Goal: Information Seeking & Learning: Learn about a topic

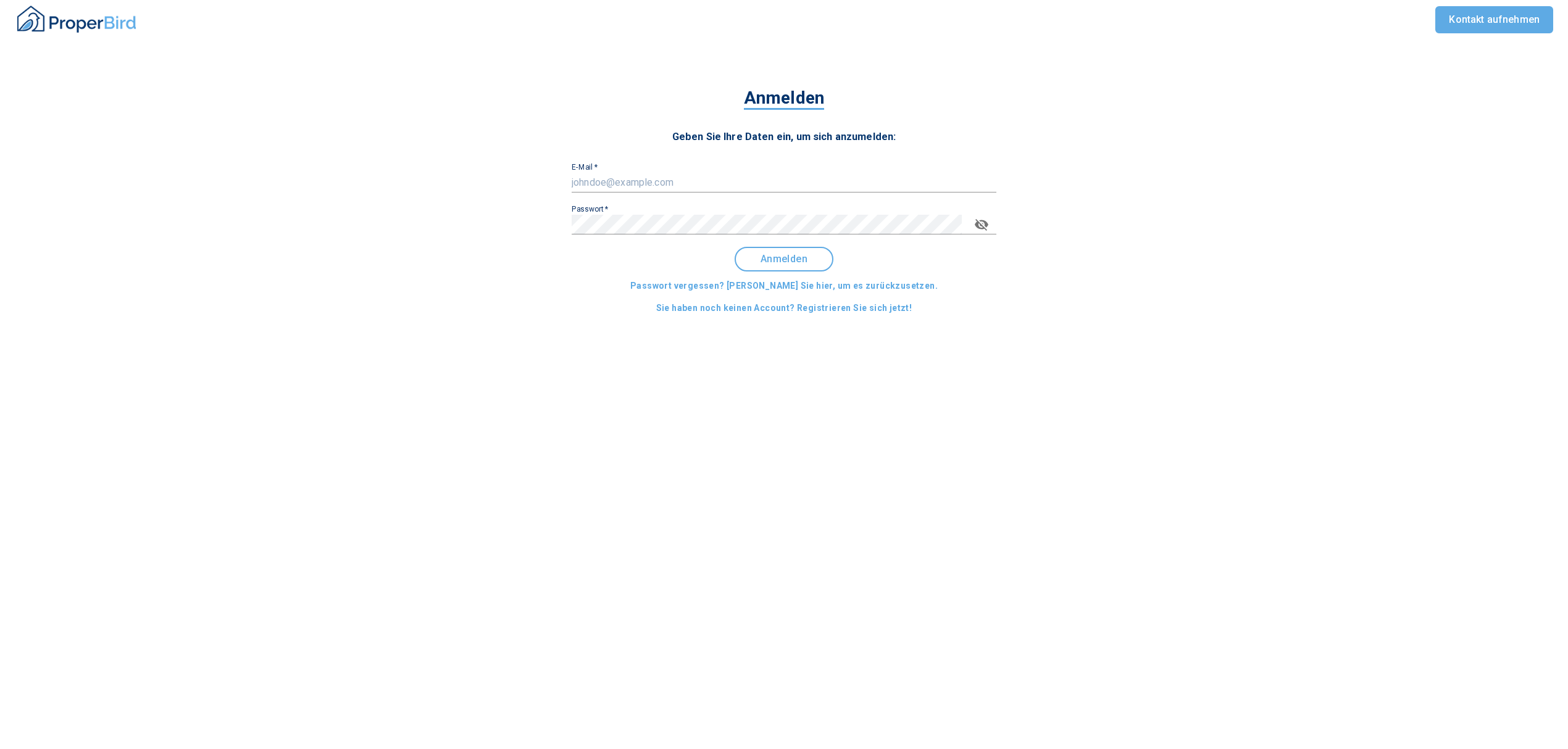
click at [633, 171] on div "E-Mail   *" at bounding box center [784, 178] width 425 height 30
click at [641, 188] on input "E-Mail   *" at bounding box center [784, 183] width 425 height 20
type input "[EMAIL_ADDRESS][DOMAIN_NAME]"
click at [788, 247] on button "Anmelden" at bounding box center [783, 259] width 99 height 25
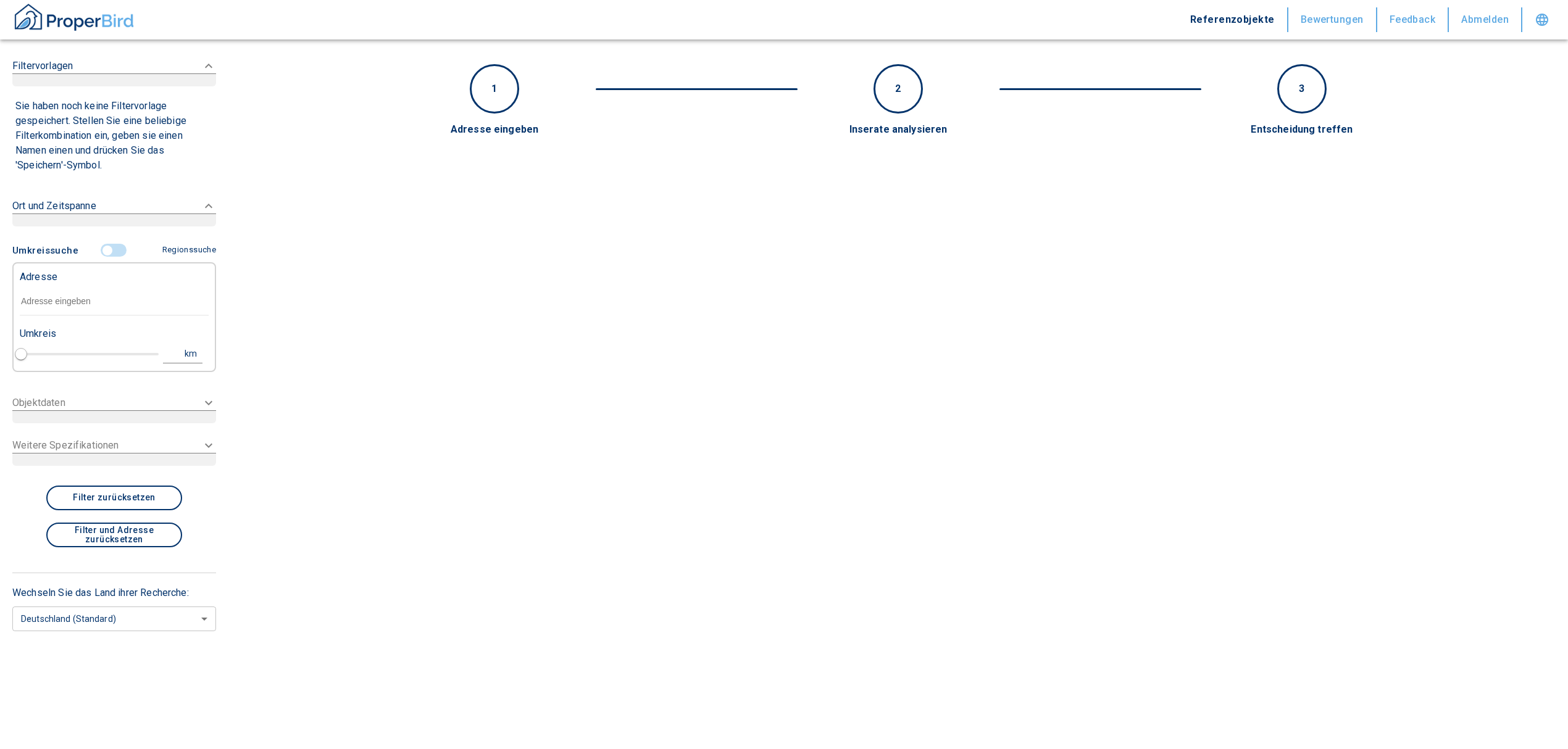
type input "2020"
click at [103, 292] on input "text" at bounding box center [114, 302] width 189 height 28
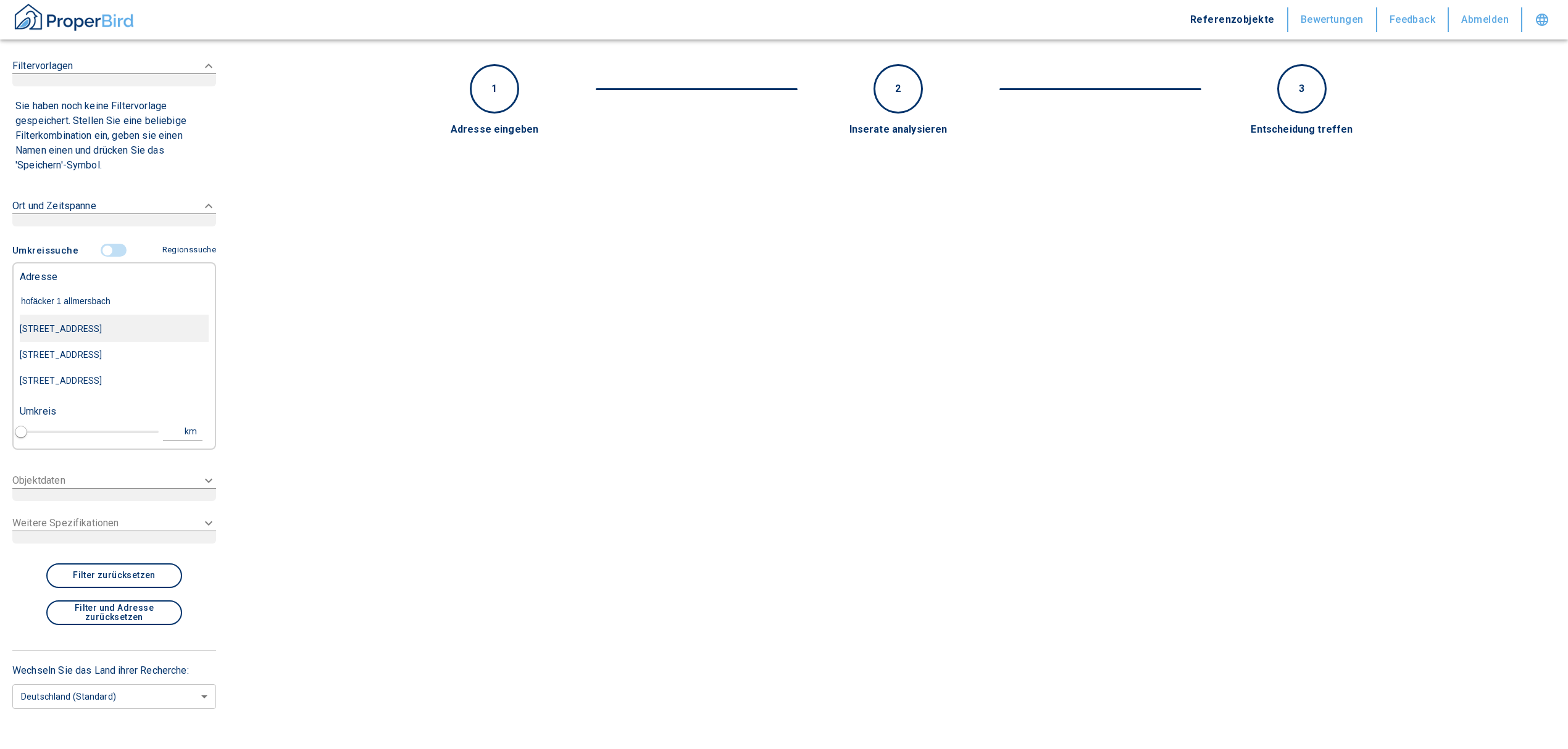
click at [124, 327] on div "[STREET_ADDRESS]" at bounding box center [114, 329] width 189 height 26
type input "[STREET_ADDRESS]"
type input "1"
type input "2020"
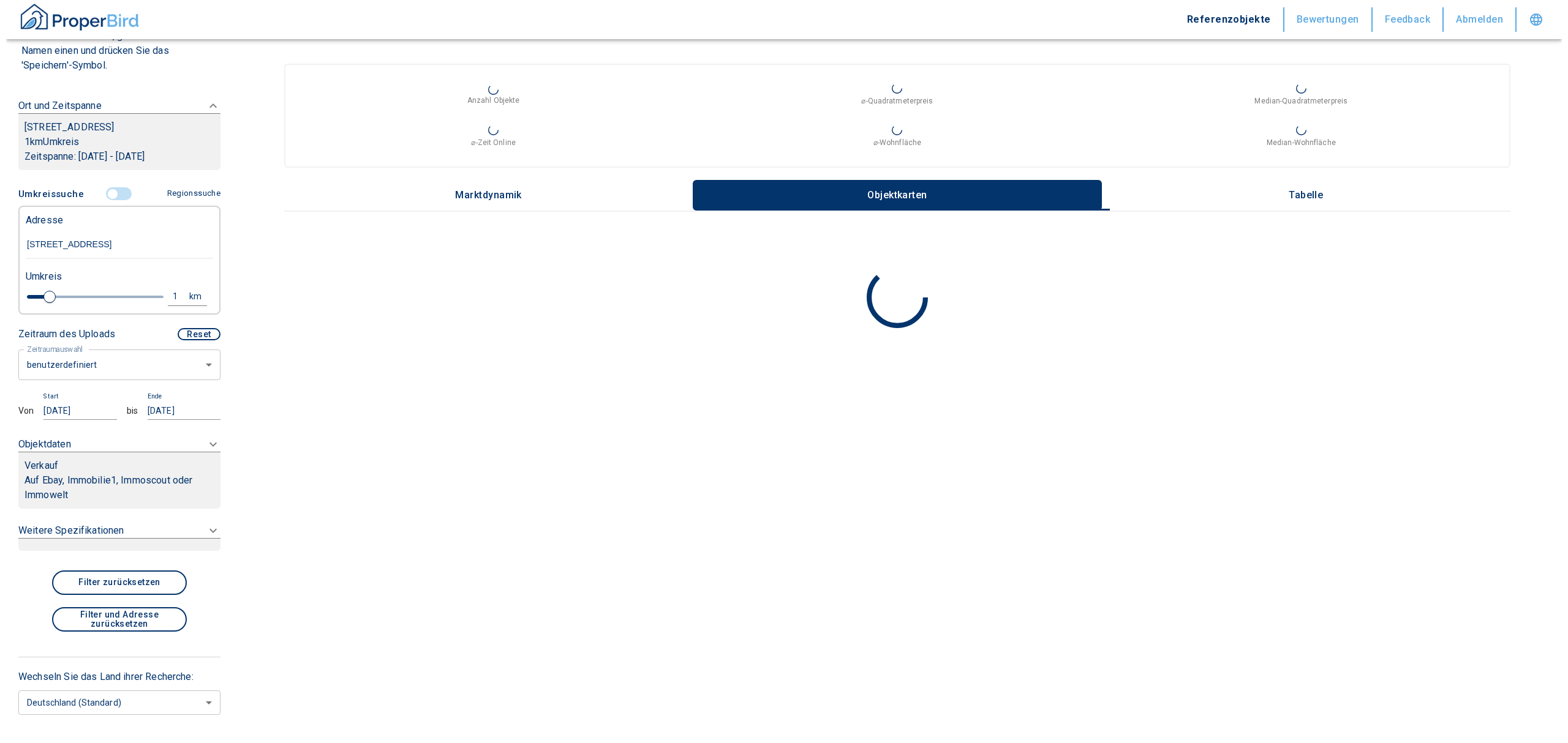
scroll to position [163, 0]
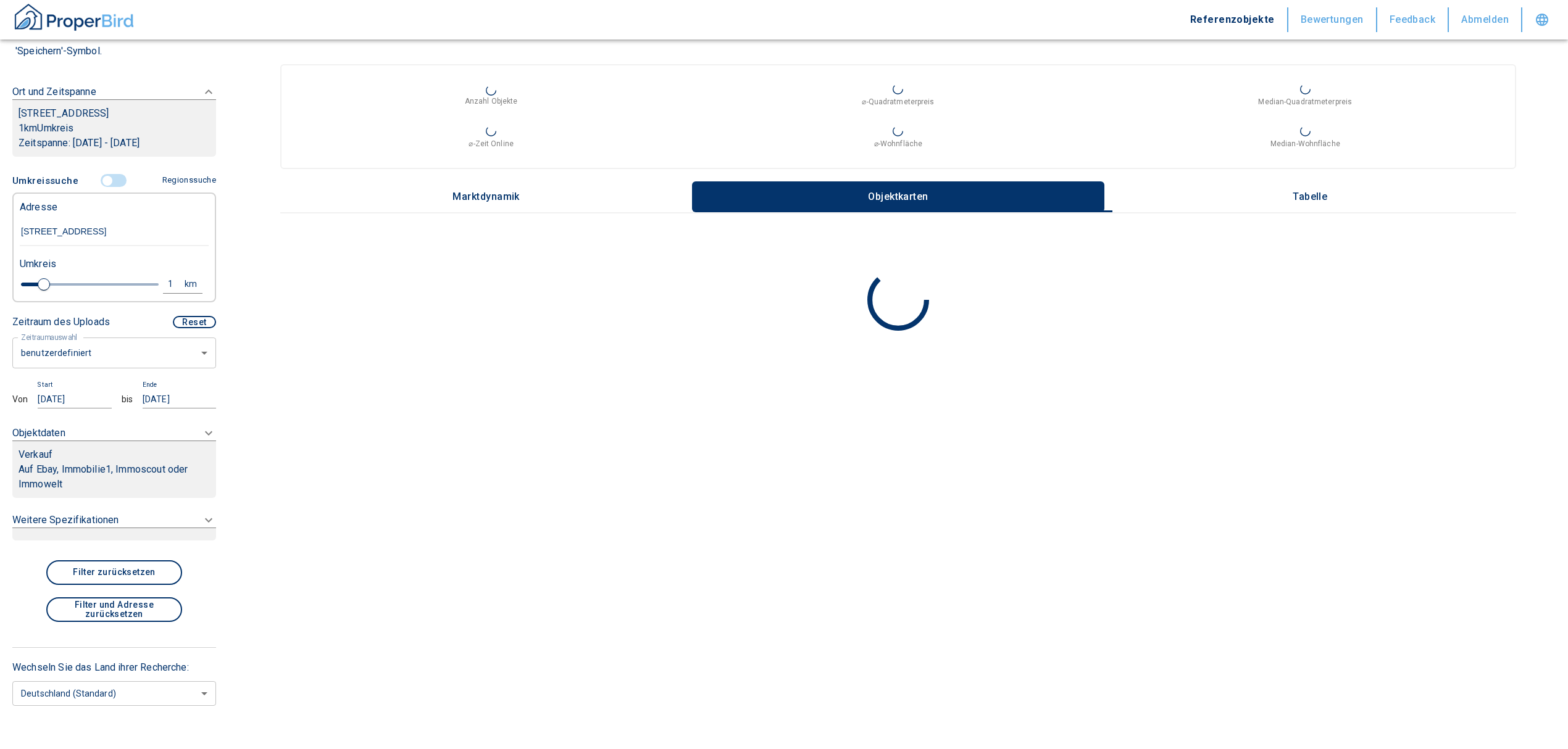
type input "[STREET_ADDRESS]"
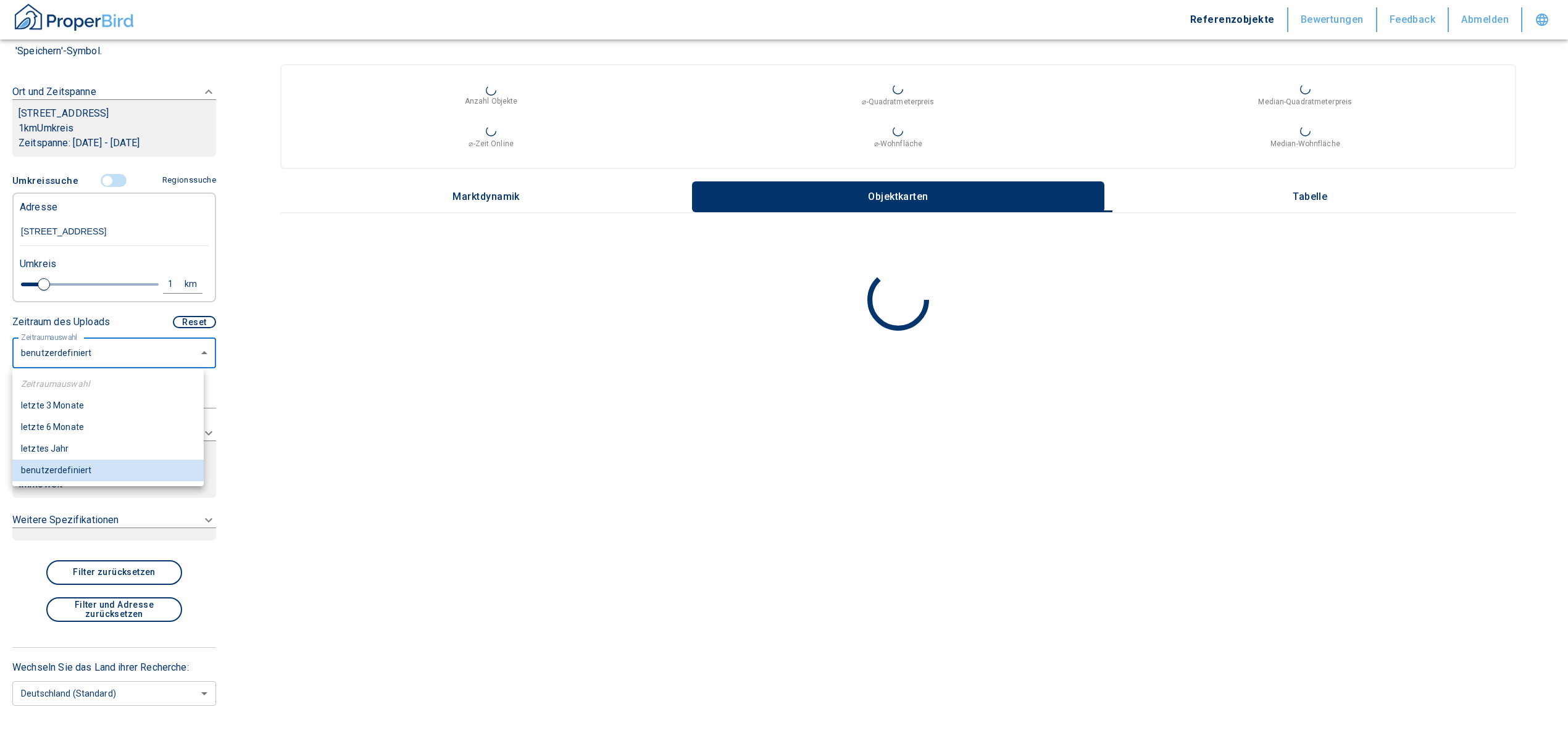
click at [95, 351] on body "Referenzobjekte Bewertungen Feedback Abmelden Filtervorlagen Neue Filtereinstel…" at bounding box center [784, 374] width 1568 height 749
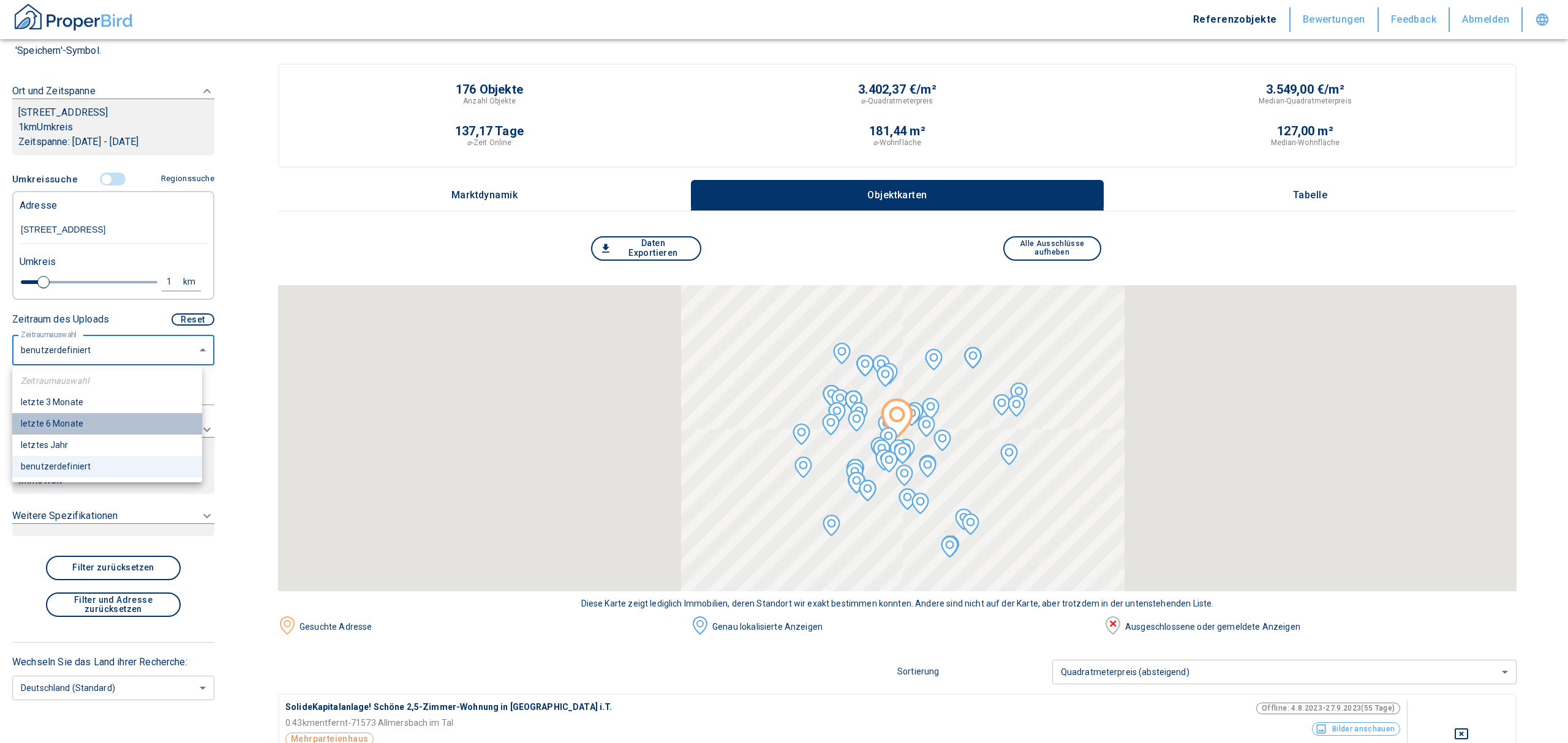
click at [65, 420] on li "letzte 6 Monate" at bounding box center [107, 424] width 190 height 21
type input "2020"
type input "6"
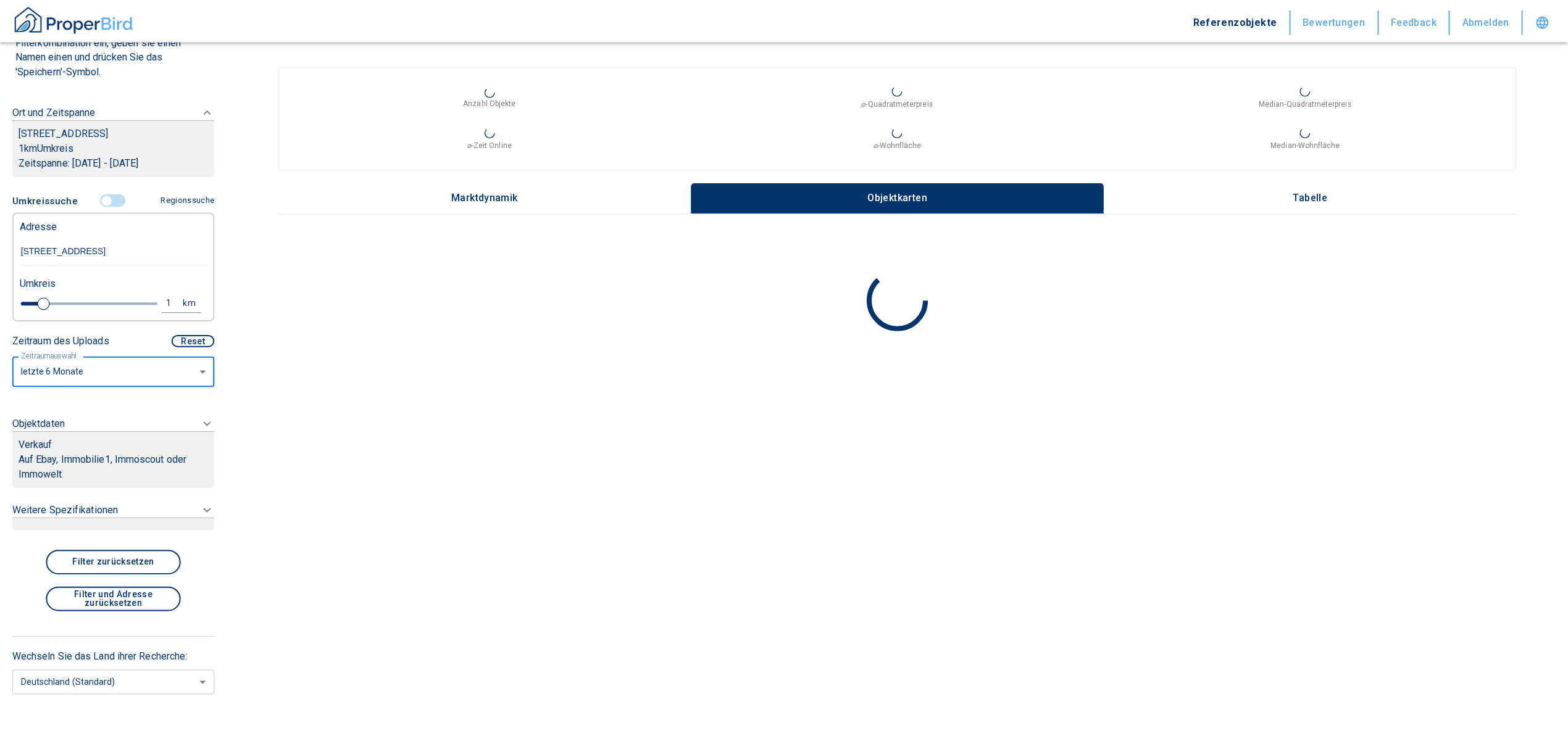
scroll to position [137, 0]
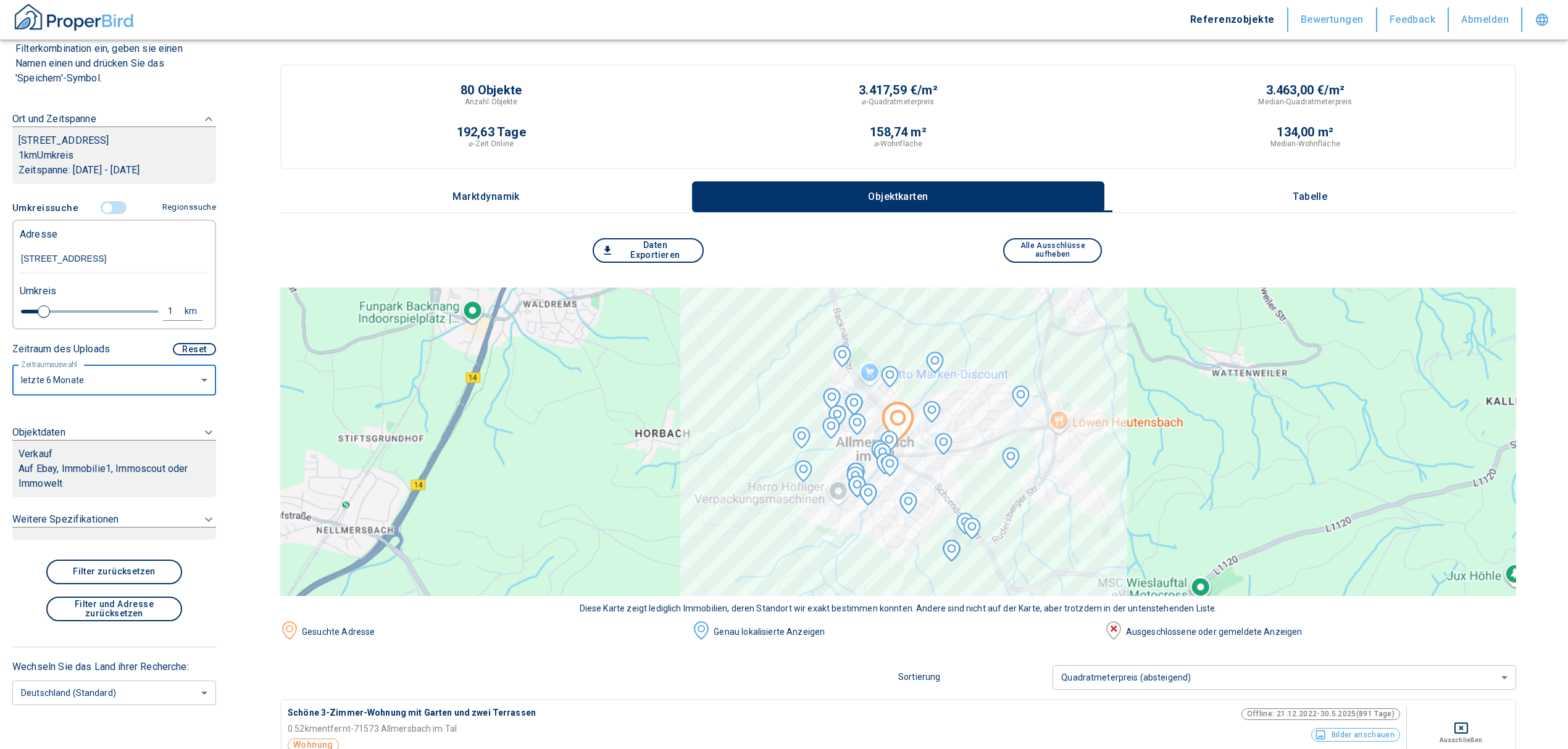
click at [110, 527] on div at bounding box center [114, 534] width 204 height 13
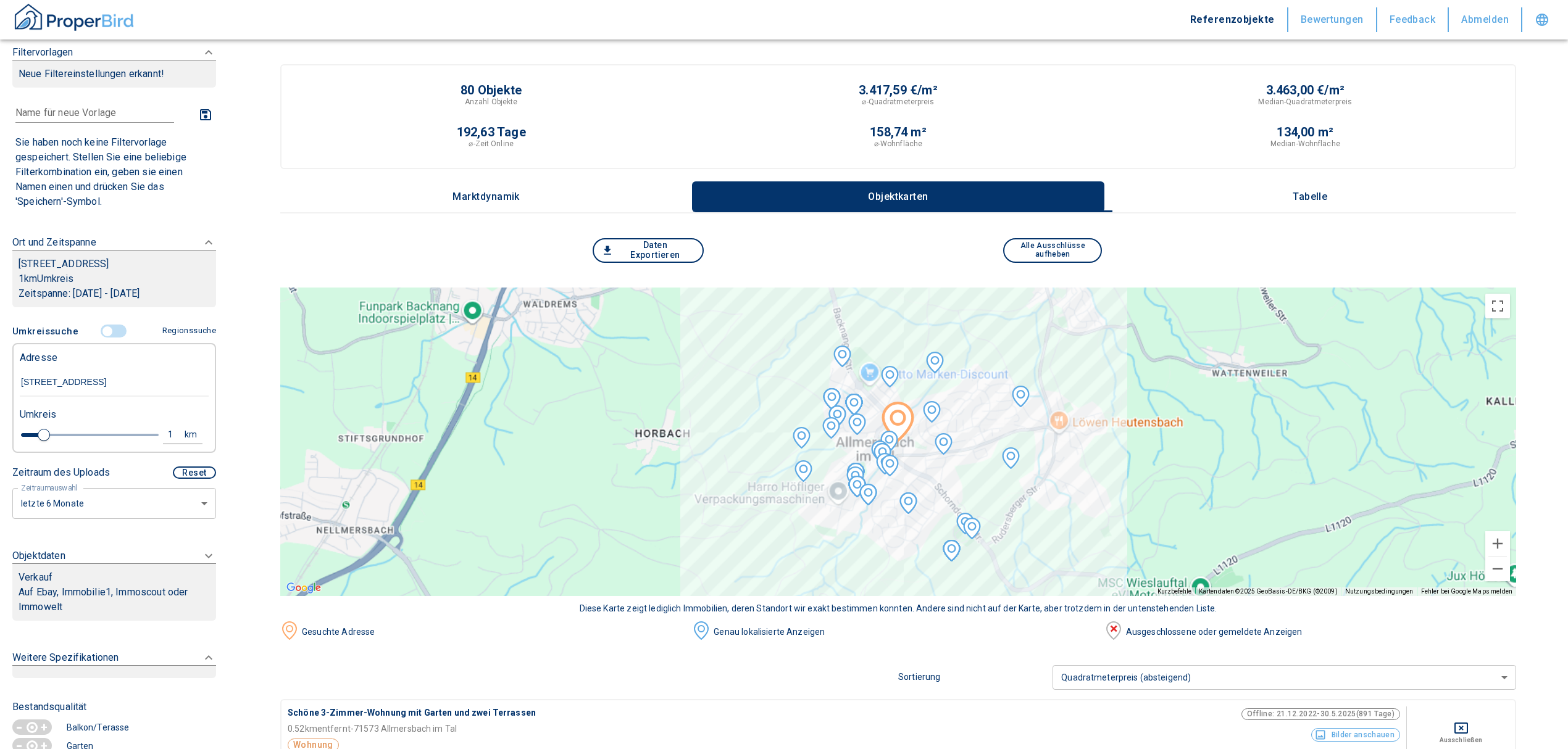
scroll to position [0, 0]
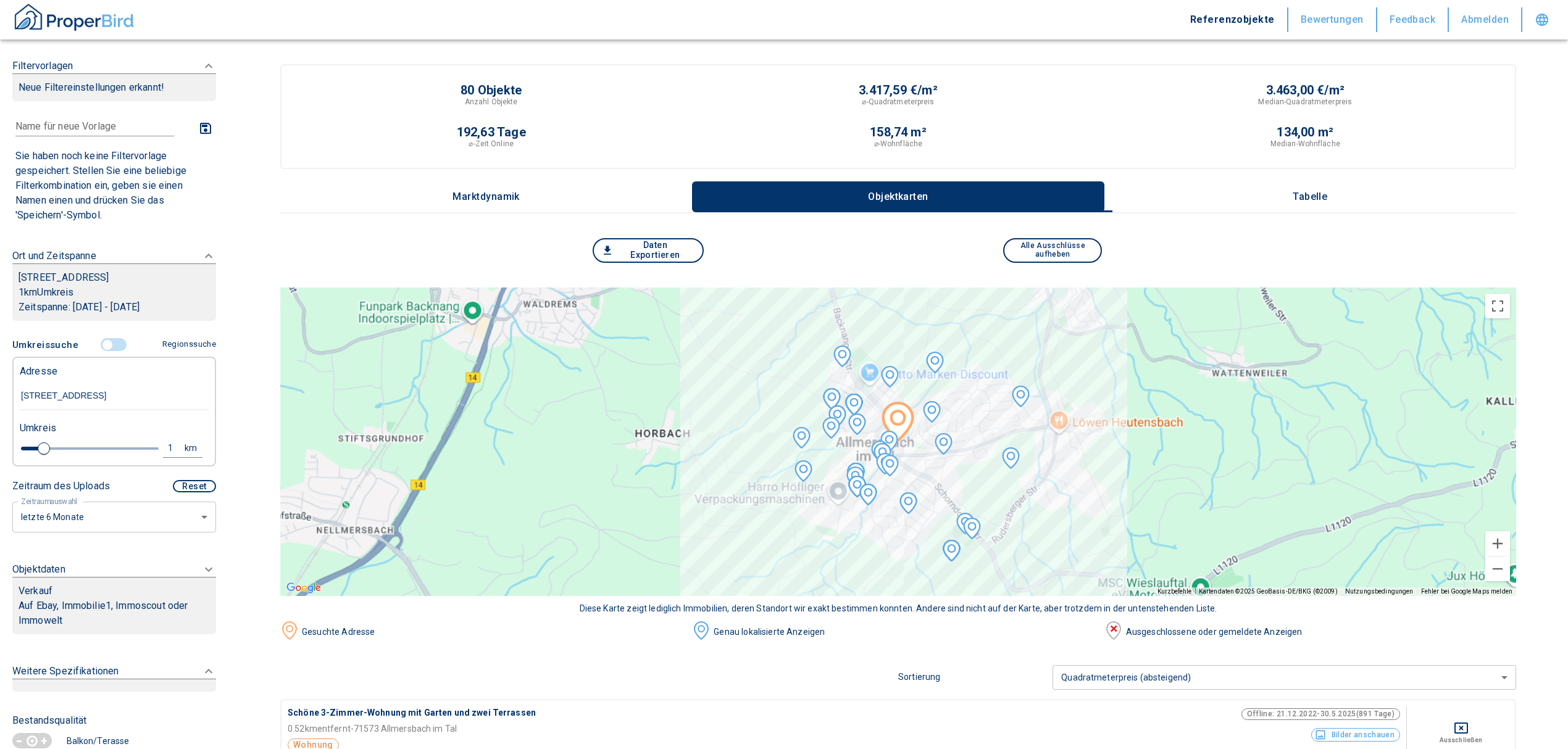
click at [108, 627] on p "Auf Ebay, Immobilie1, Immoscout oder Immowelt" at bounding box center [113, 613] width 191 height 30
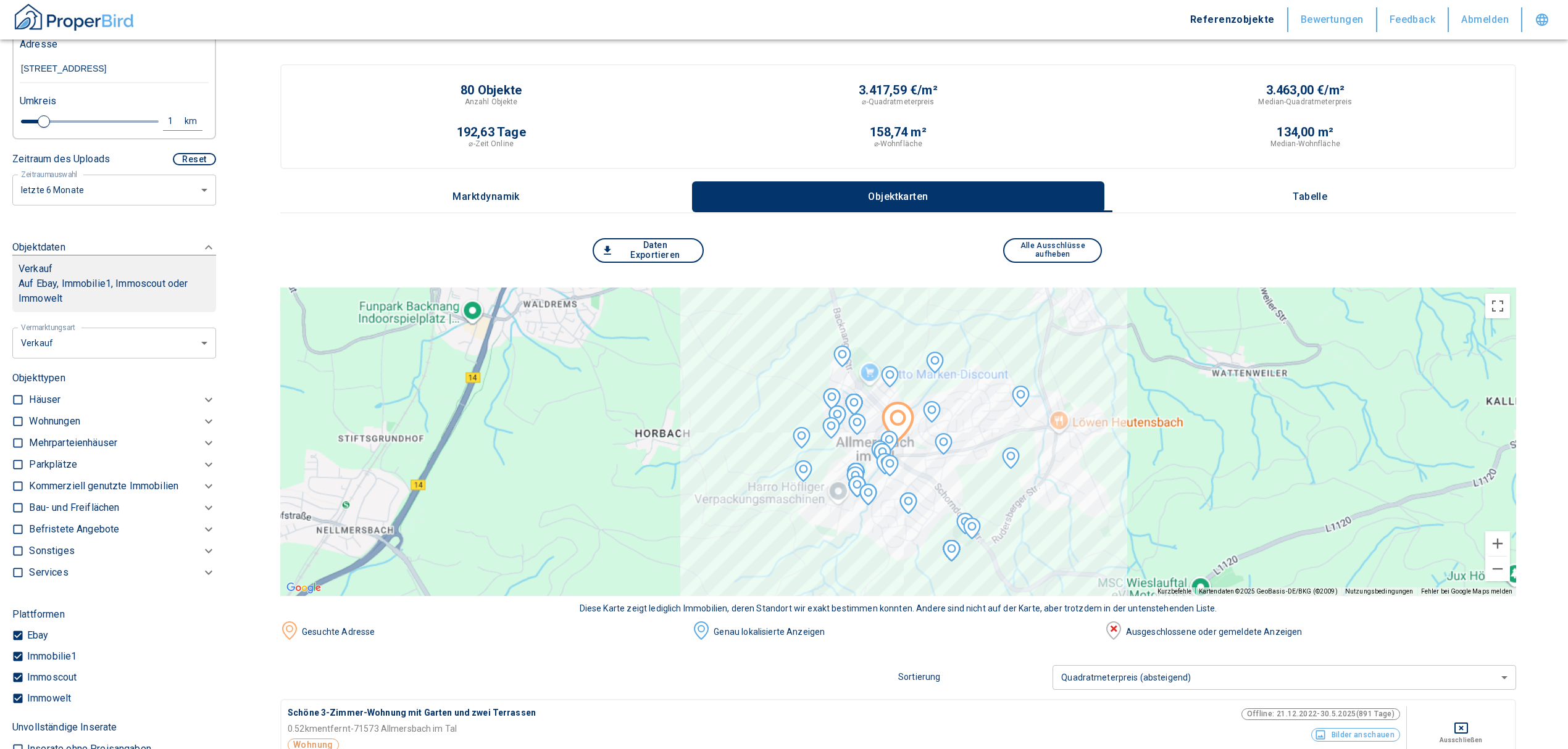
scroll to position [329, 0]
drag, startPoint x: 36, startPoint y: 398, endPoint x: 40, endPoint y: 405, distance: 8.1
click at [36, 398] on p "Häuser" at bounding box center [45, 398] width 31 height 15
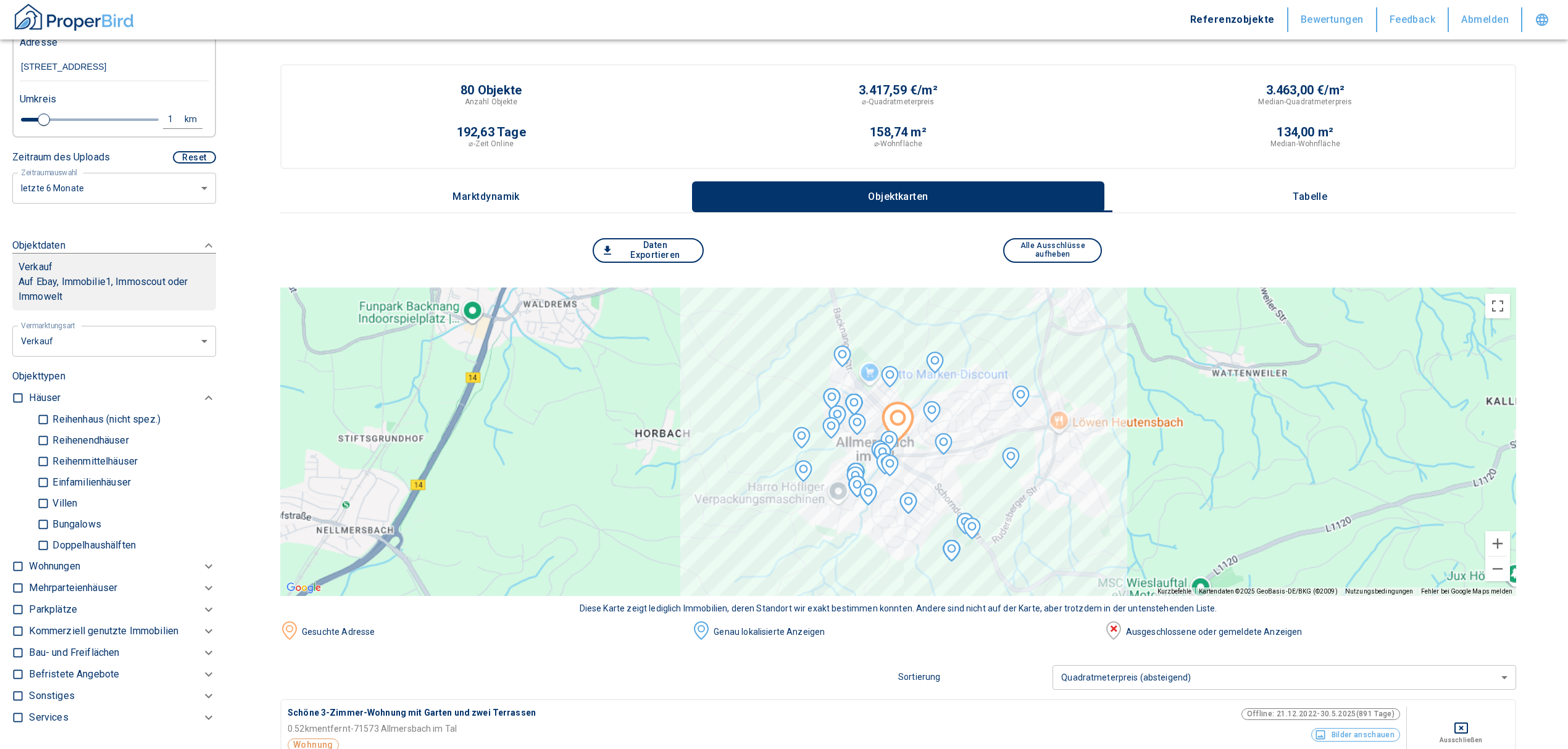
click at [42, 540] on input "Doppelhaushälften" at bounding box center [43, 545] width 12 height 22
checkbox input "true"
type input "2020"
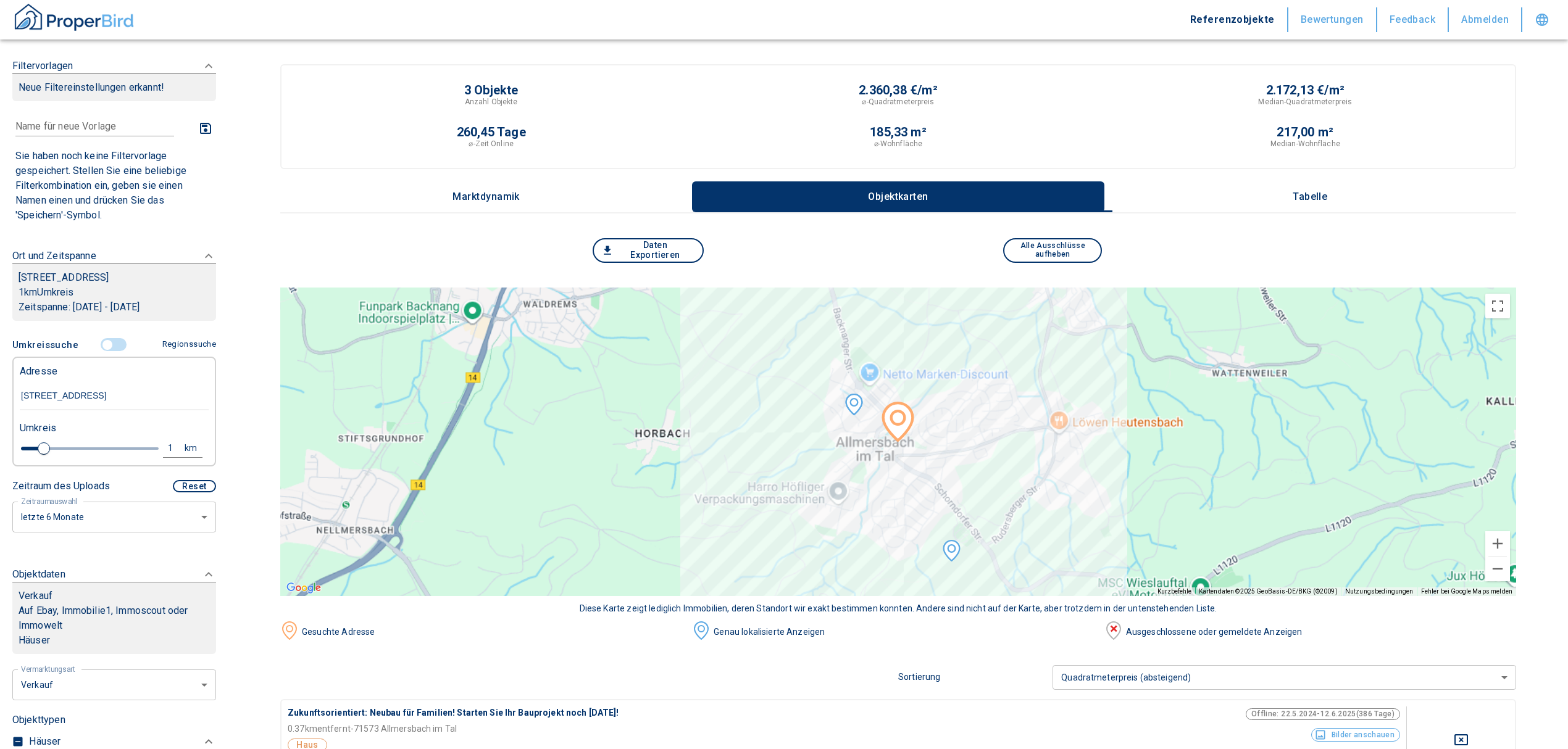
click at [1314, 195] on p "Tabelle" at bounding box center [1310, 196] width 62 height 11
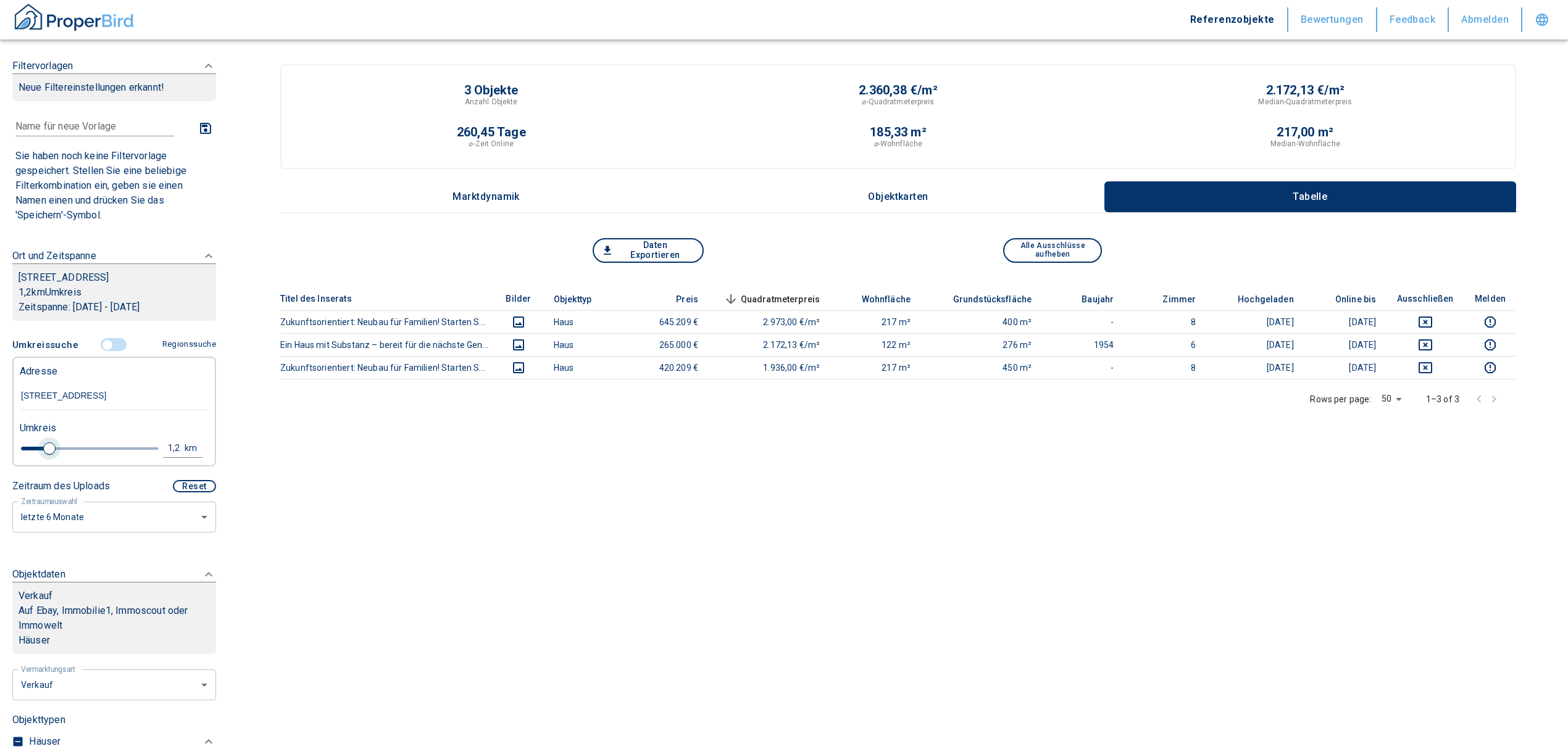
type input "1.2"
type input "2020"
type input "1.4"
type input "2020"
type input "1.6"
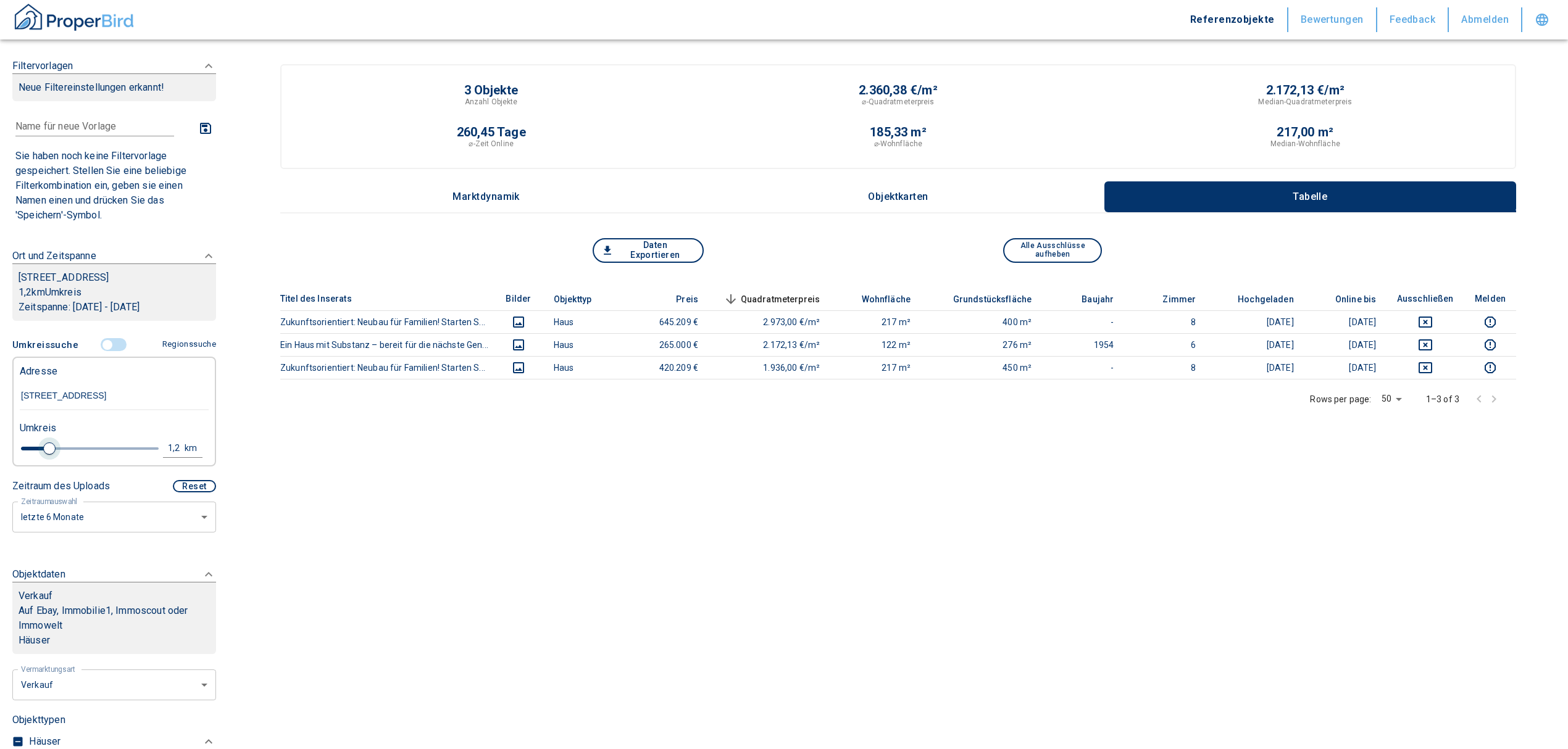
type input "2020"
type input "1.8"
type input "2020"
type input "2"
type input "2020"
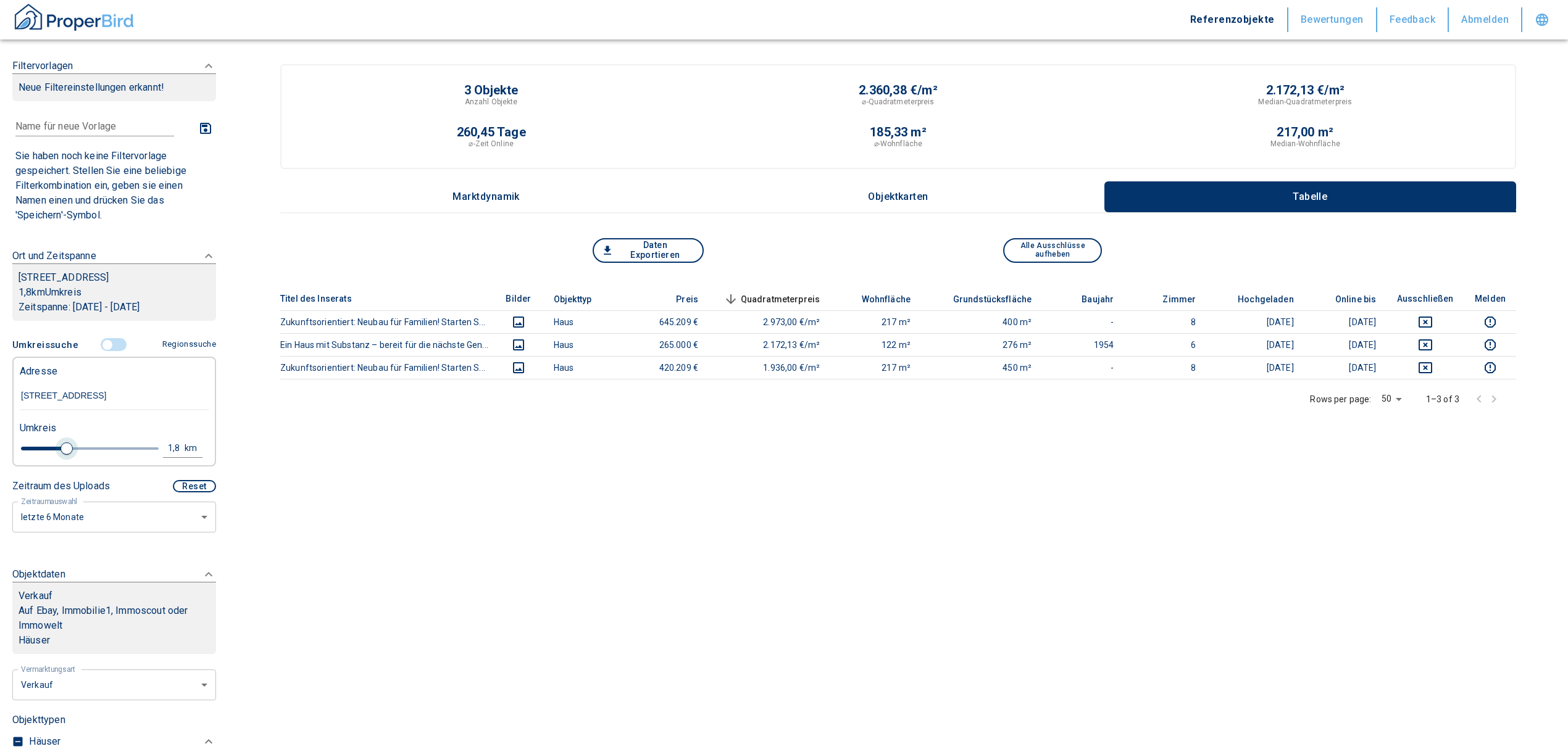
type input "2.2"
type input "2020"
type input "2.4"
type input "2020"
type input "2.6"
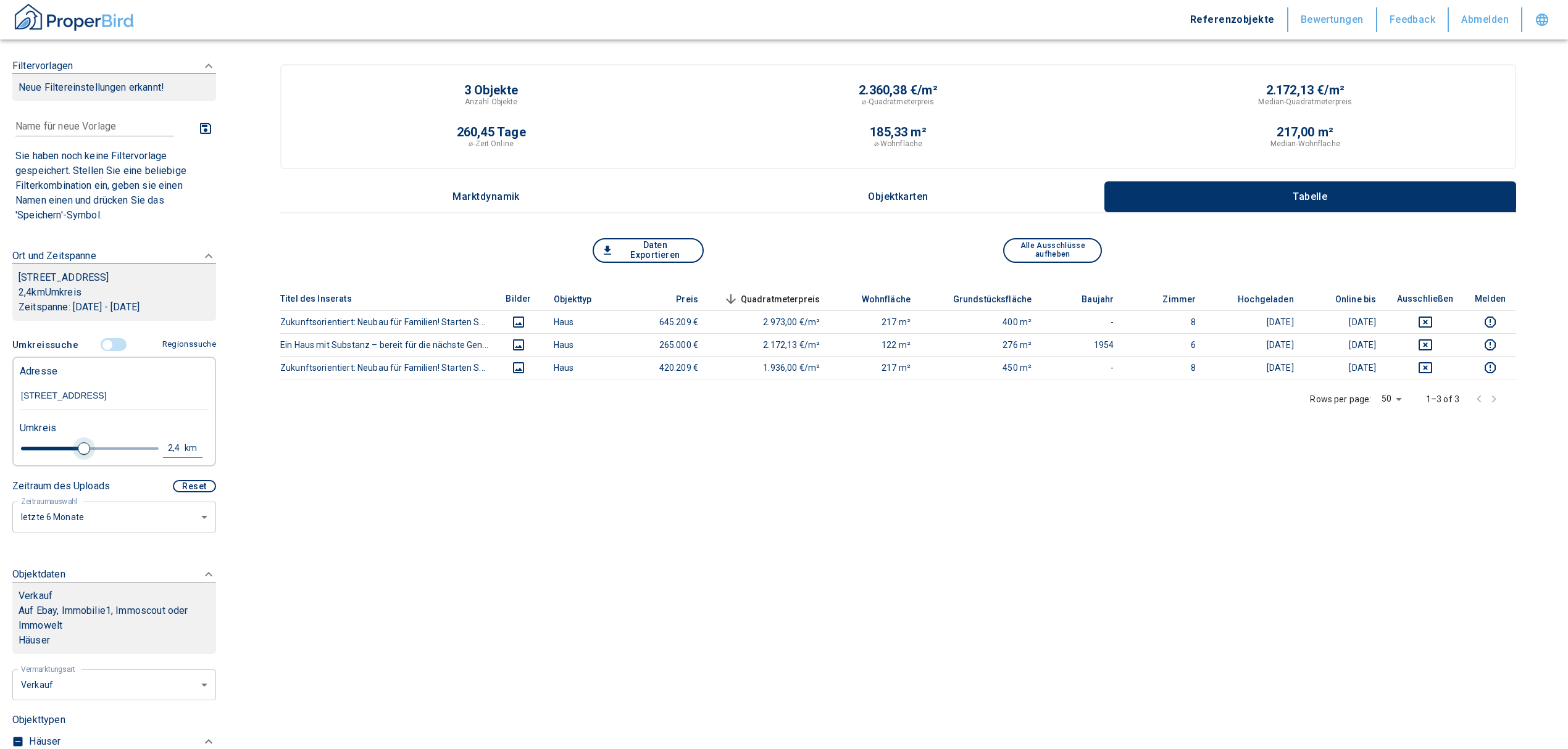
type input "2020"
type input "2.8"
type input "2020"
type input "3"
drag, startPoint x: 46, startPoint y: 445, endPoint x: 98, endPoint y: 445, distance: 52.0
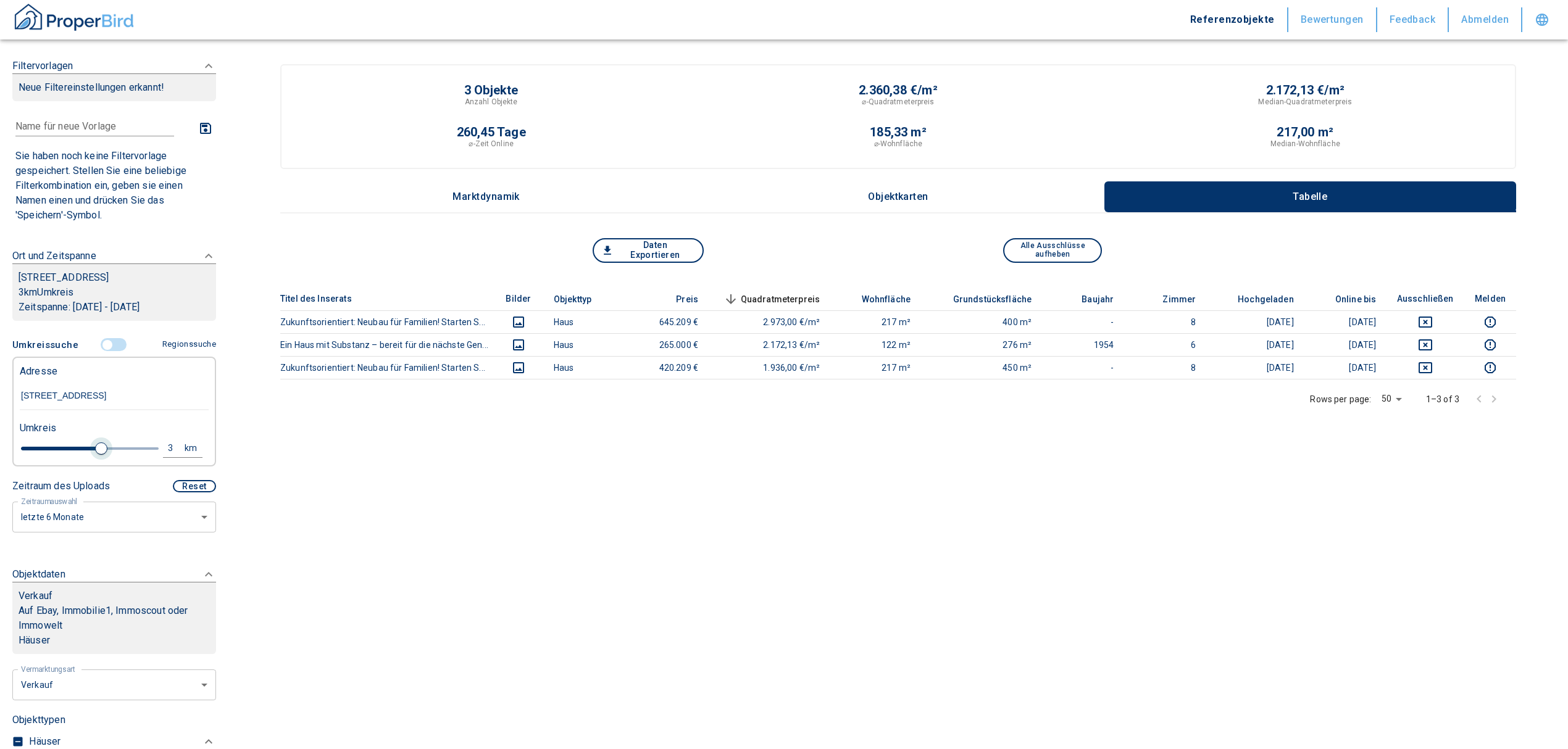
click at [98, 445] on span at bounding box center [101, 449] width 12 height 12
type input "2020"
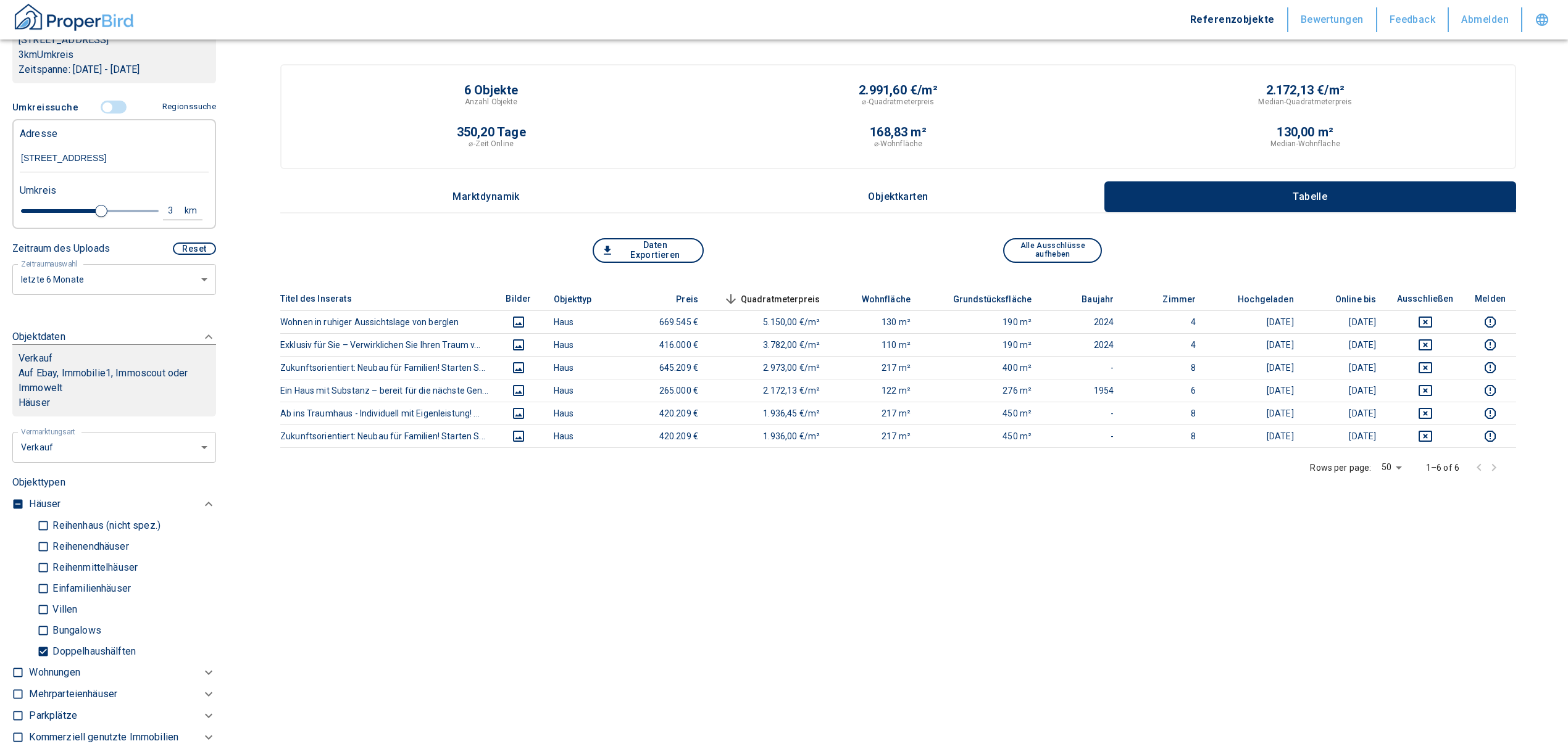
scroll to position [247, 0]
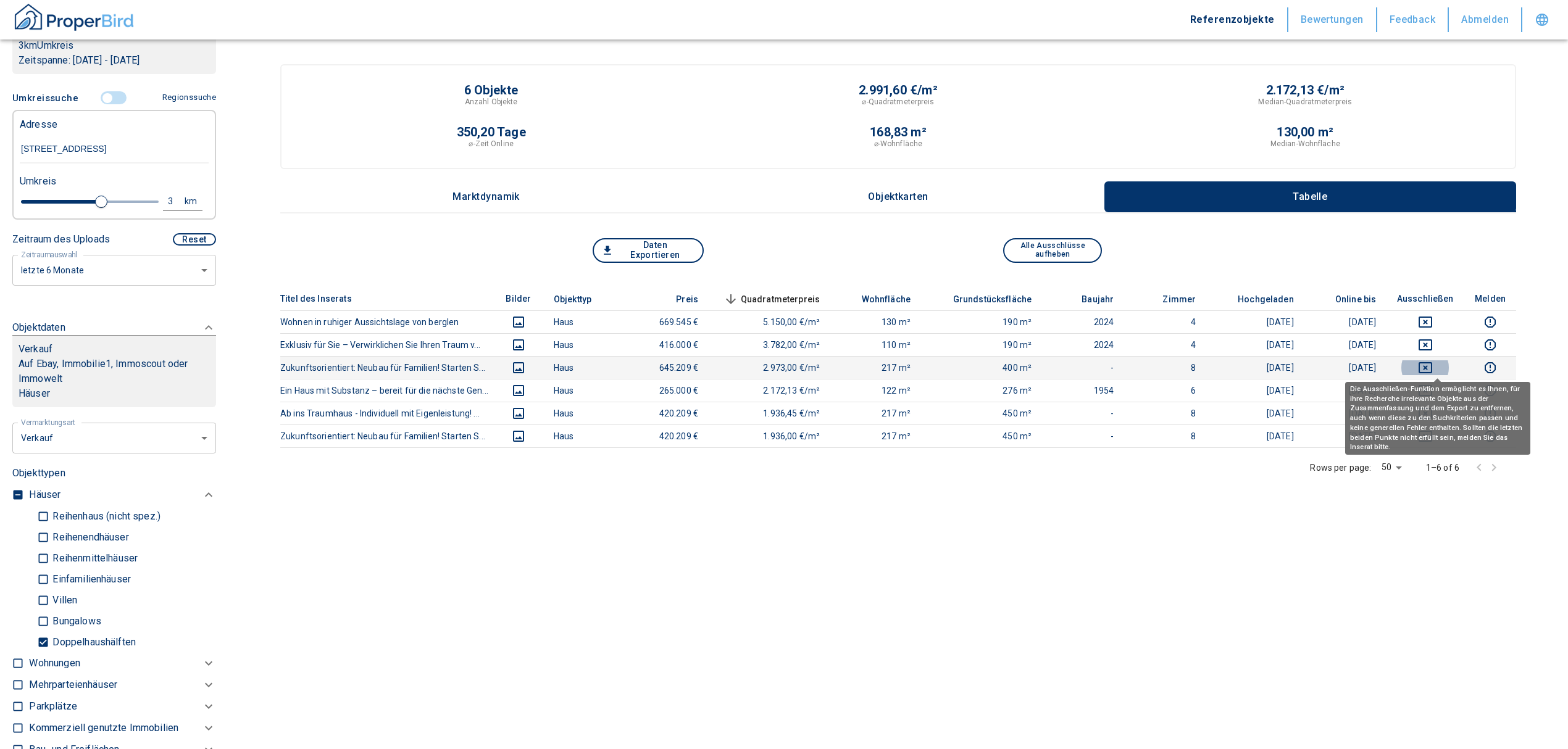
click at [1433, 363] on icon "deselect this listing" at bounding box center [1426, 368] width 15 height 15
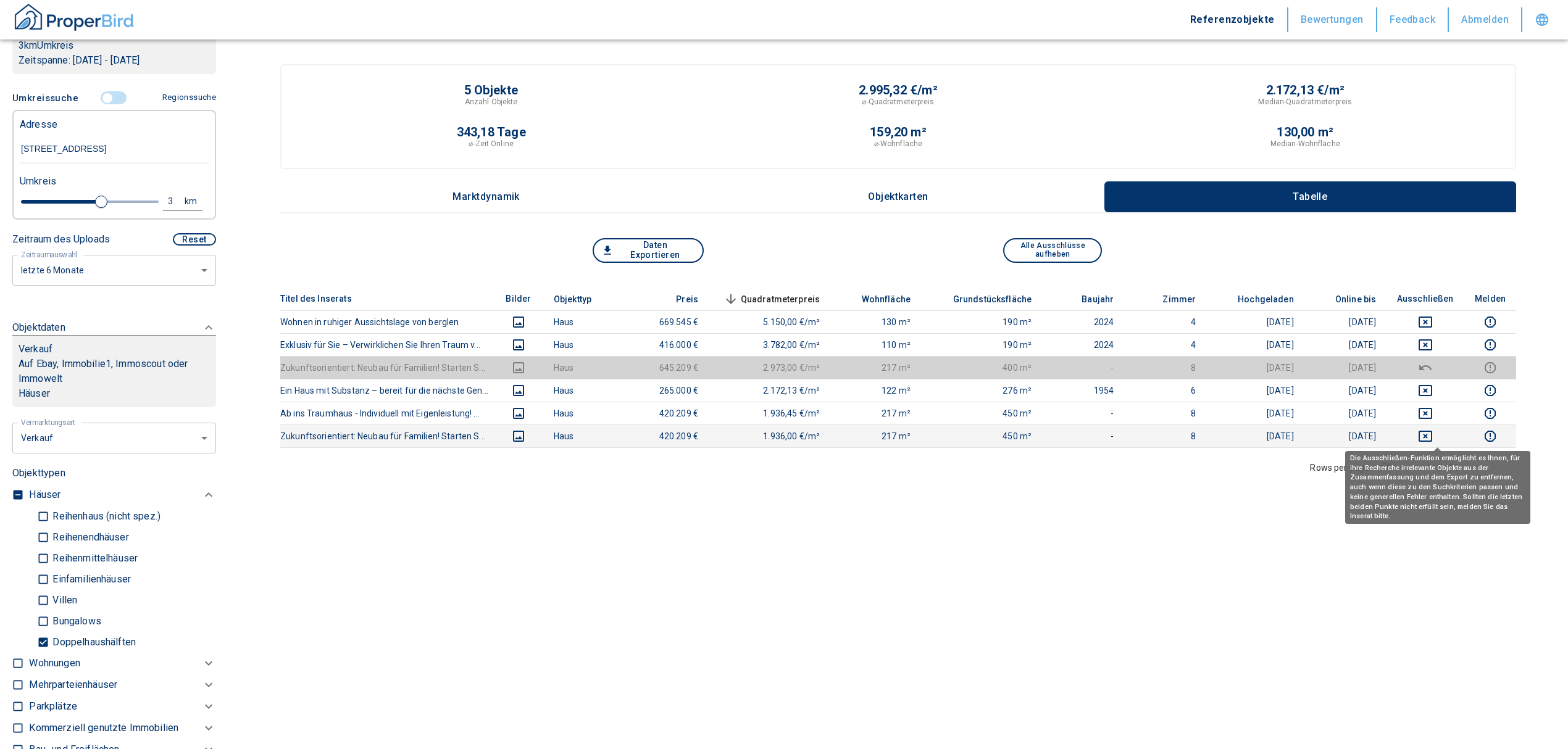
click at [1448, 438] on button "deselect this listing" at bounding box center [1425, 436] width 59 height 15
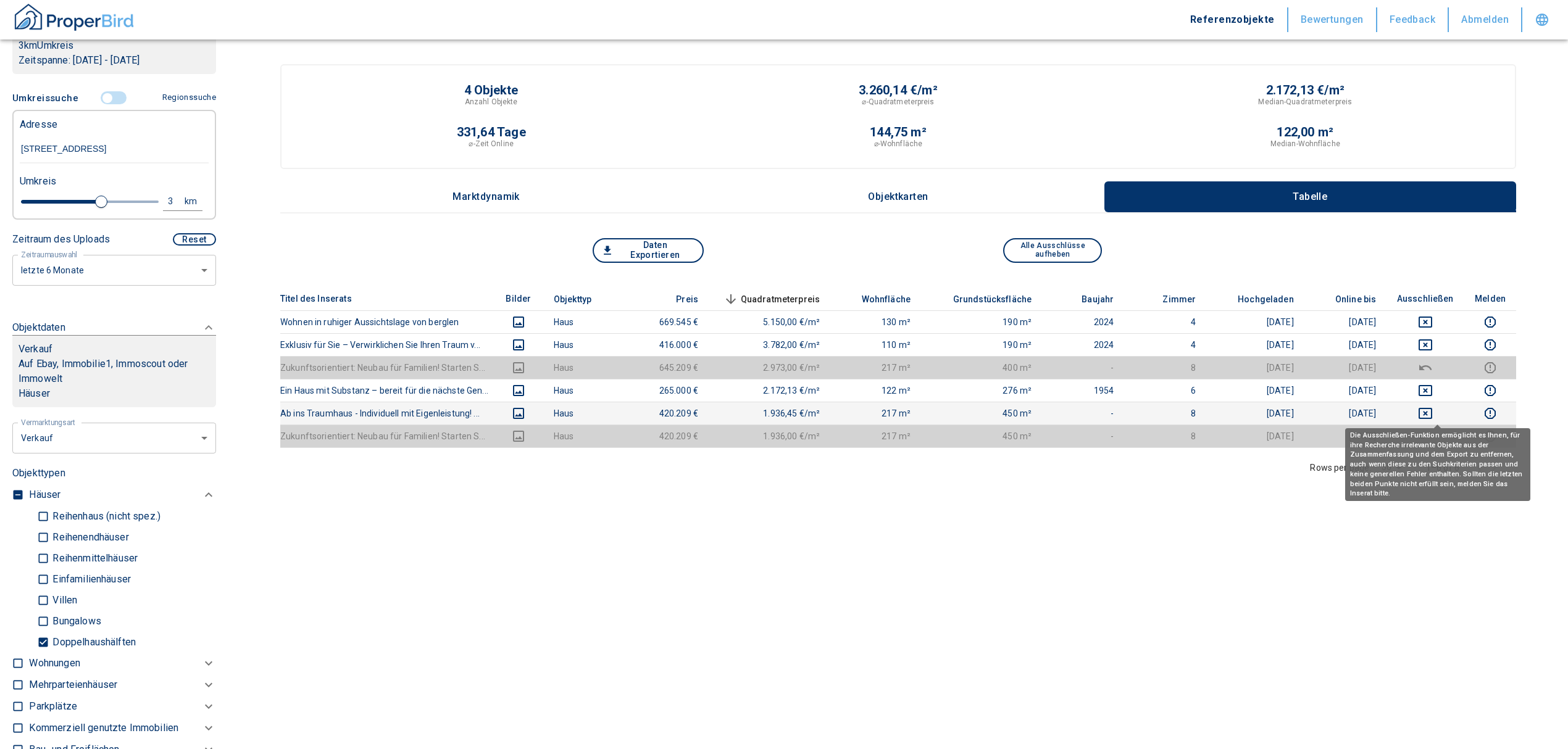
drag, startPoint x: 1452, startPoint y: 416, endPoint x: 1446, endPoint y: 417, distance: 6.1
click at [1447, 417] on button "deselect this listing" at bounding box center [1425, 414] width 59 height 15
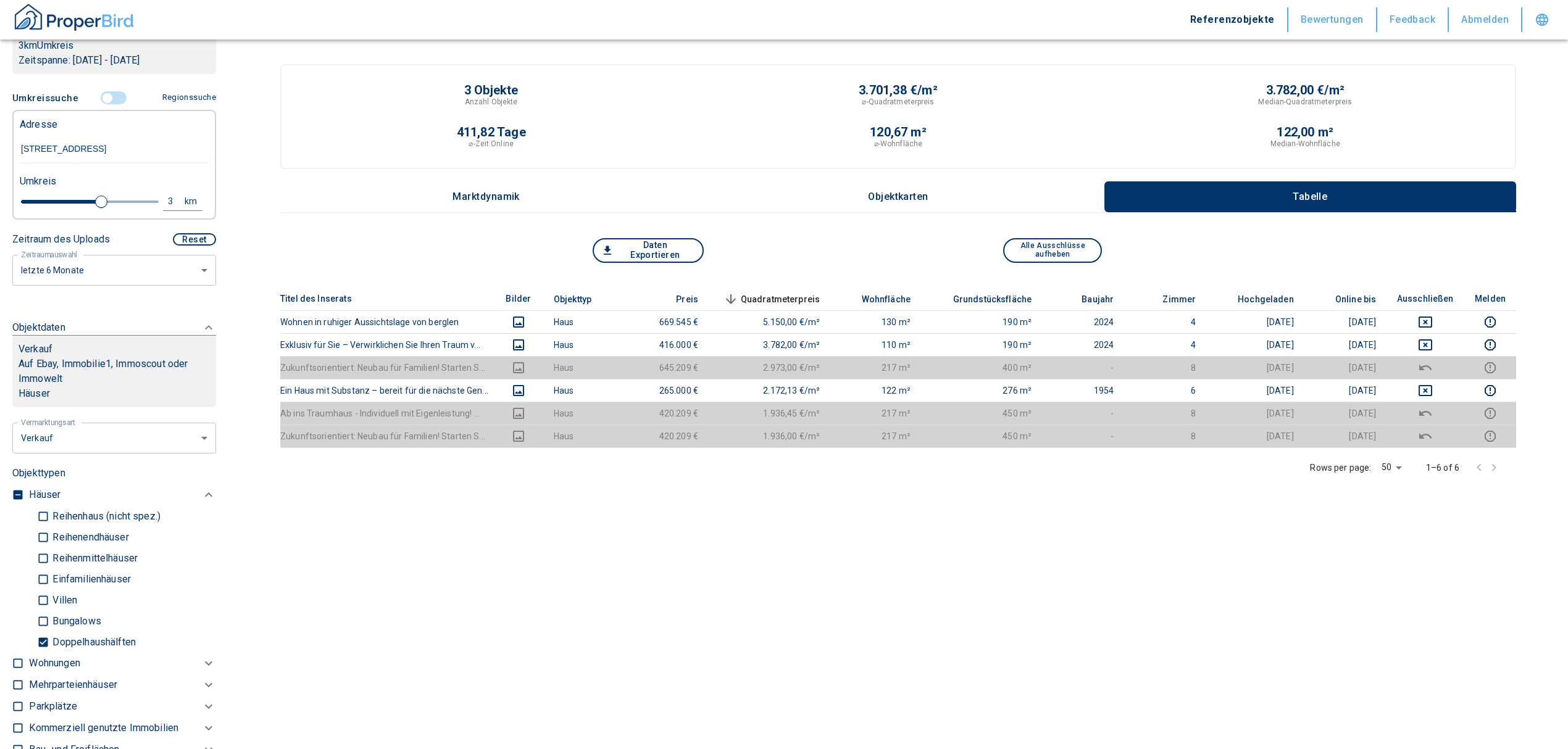
type input "3.6"
type input "2020"
type input "5"
drag, startPoint x: 94, startPoint y: 198, endPoint x: 190, endPoint y: 193, distance: 96.1
click at [190, 193] on div "5 km" at bounding box center [109, 204] width 189 height 22
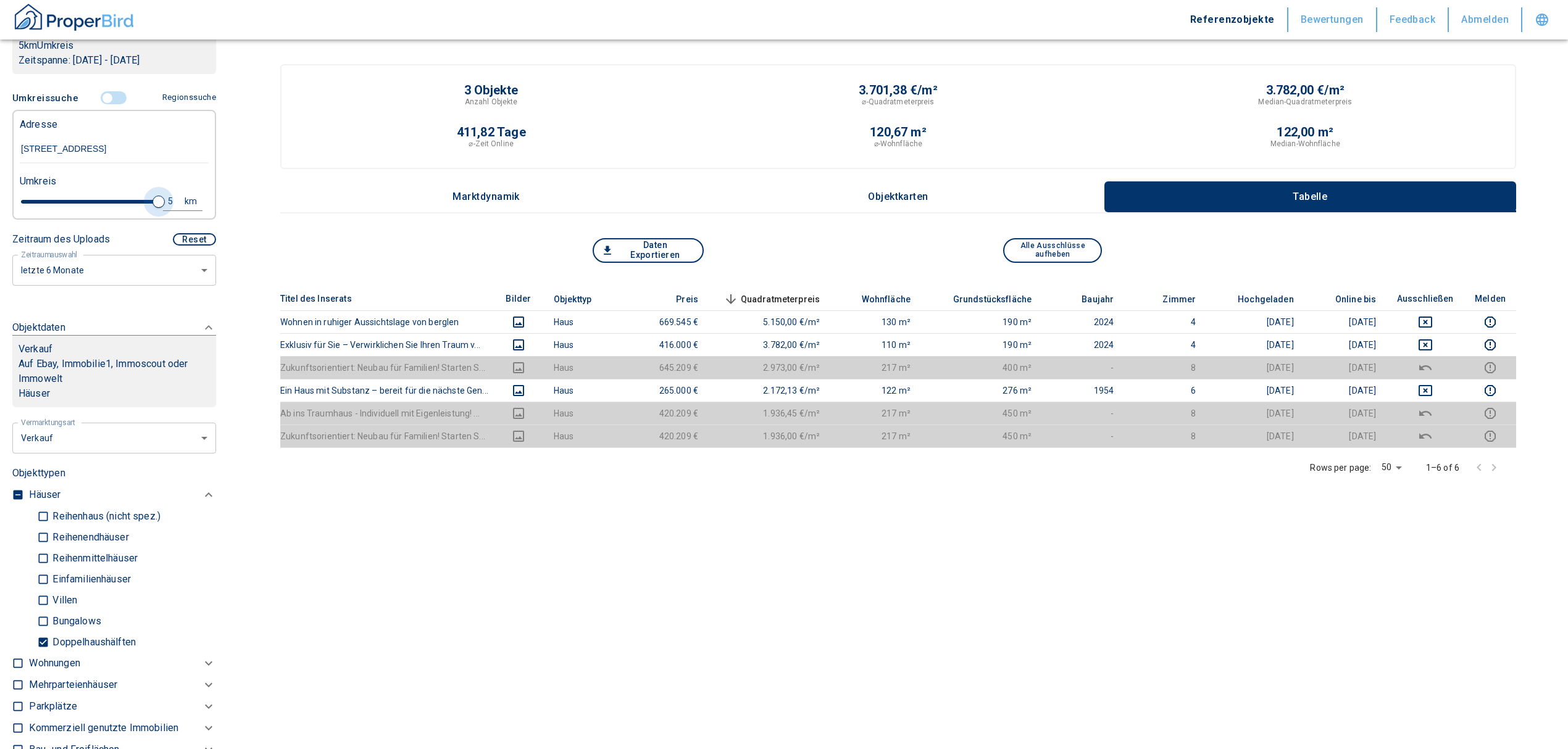
type input "2020"
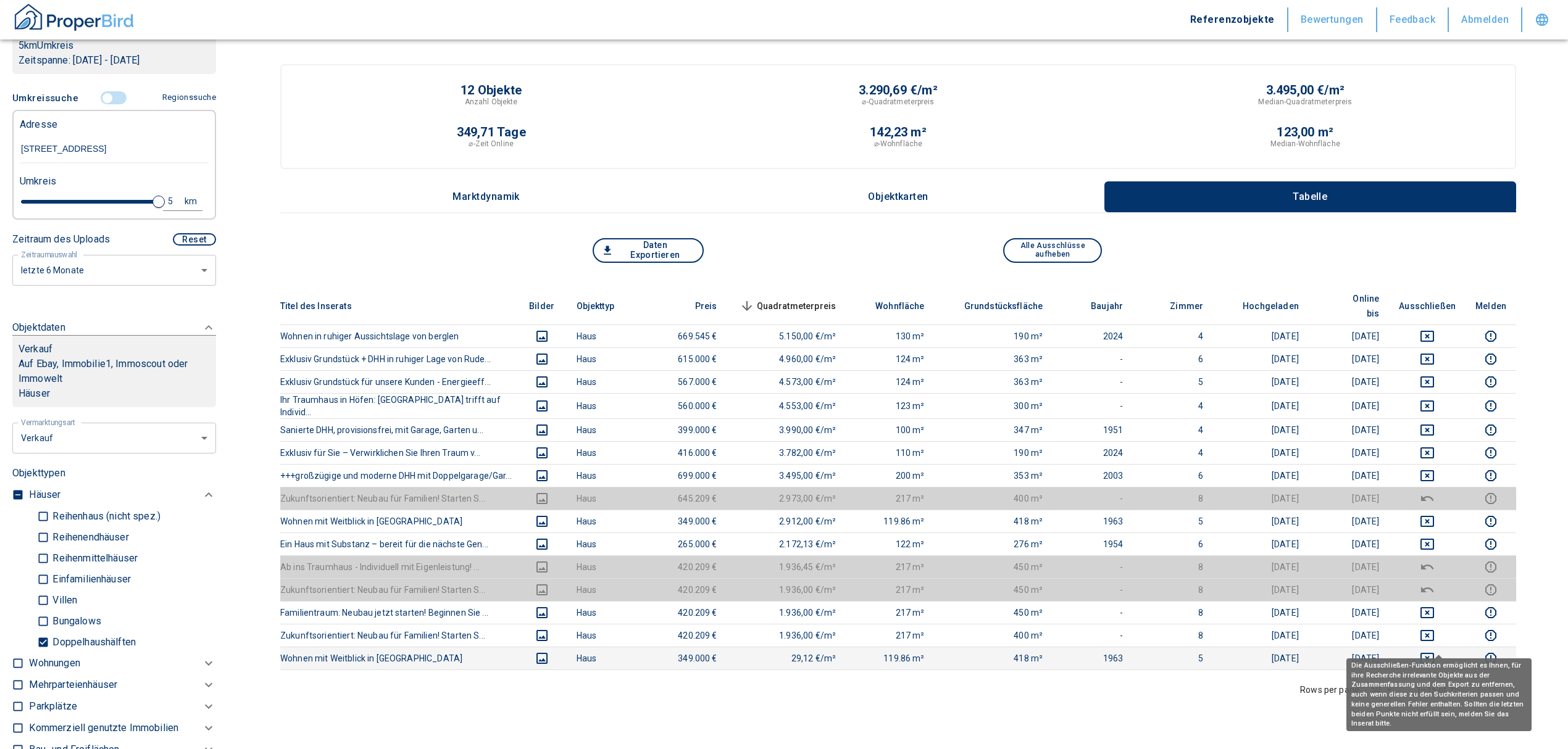
click at [1435, 651] on icon "deselect this listing" at bounding box center [1427, 659] width 15 height 15
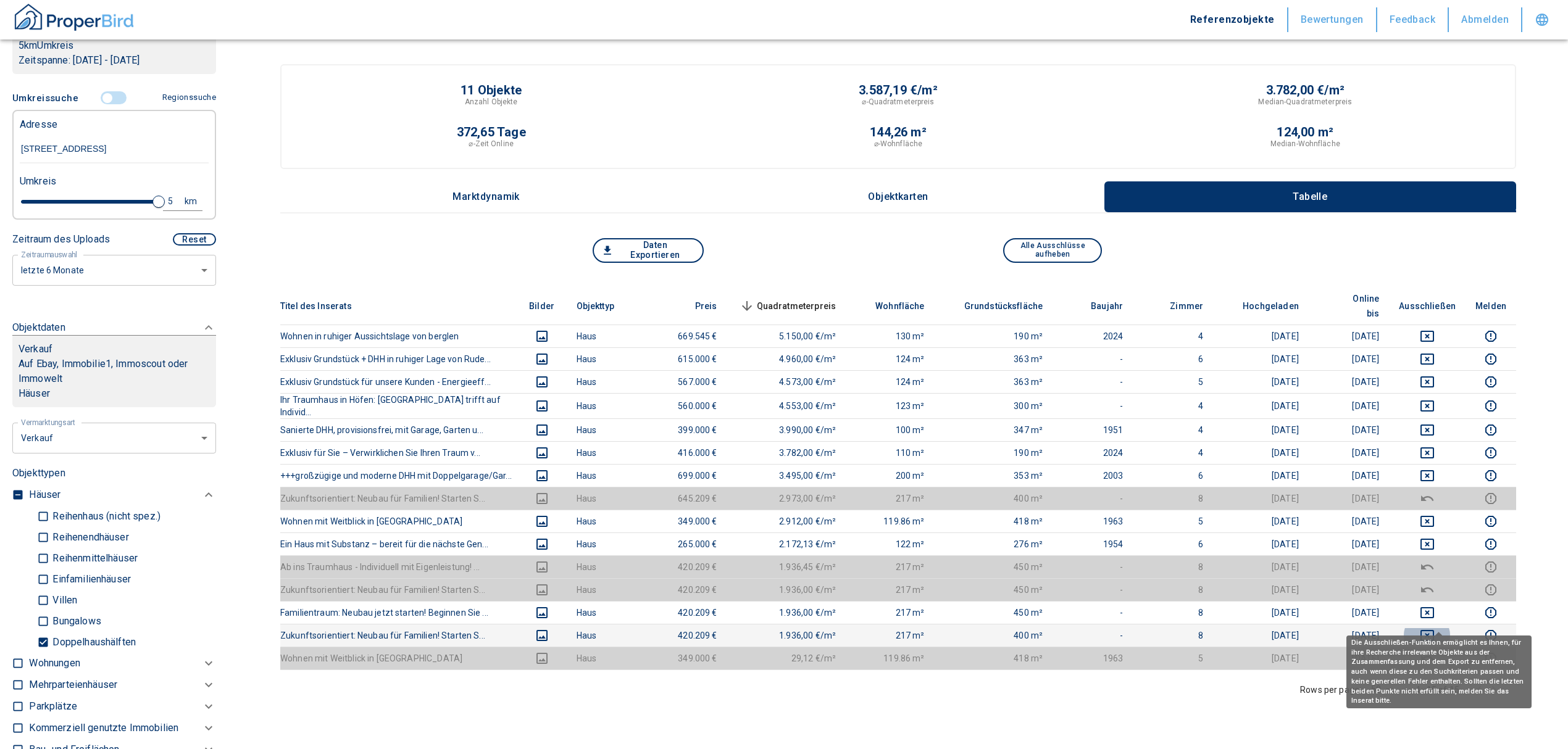
click at [1435, 628] on icon "deselect this listing" at bounding box center [1427, 636] width 15 height 15
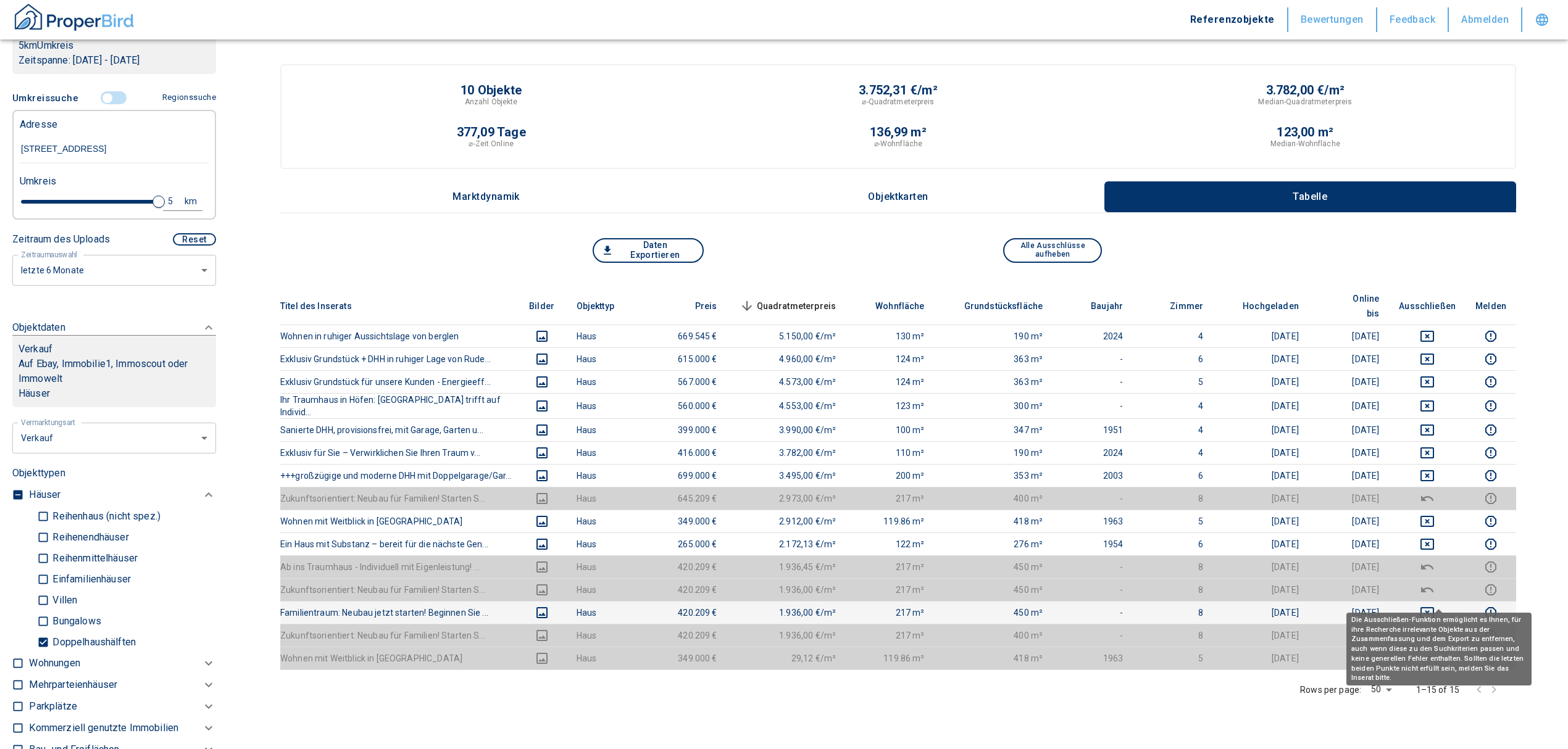
click at [1435, 606] on icon "deselect this listing" at bounding box center [1427, 613] width 15 height 15
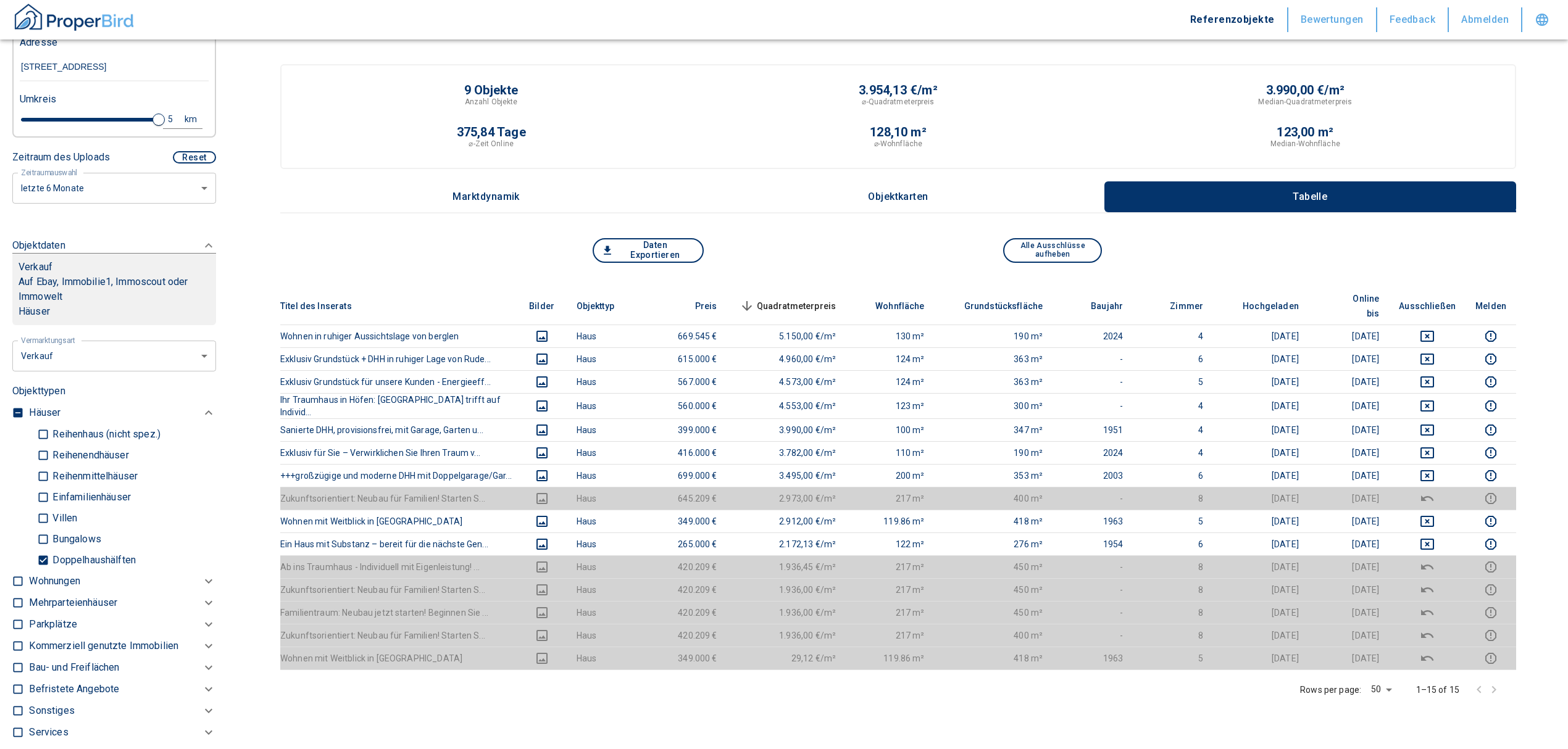
scroll to position [411, 0]
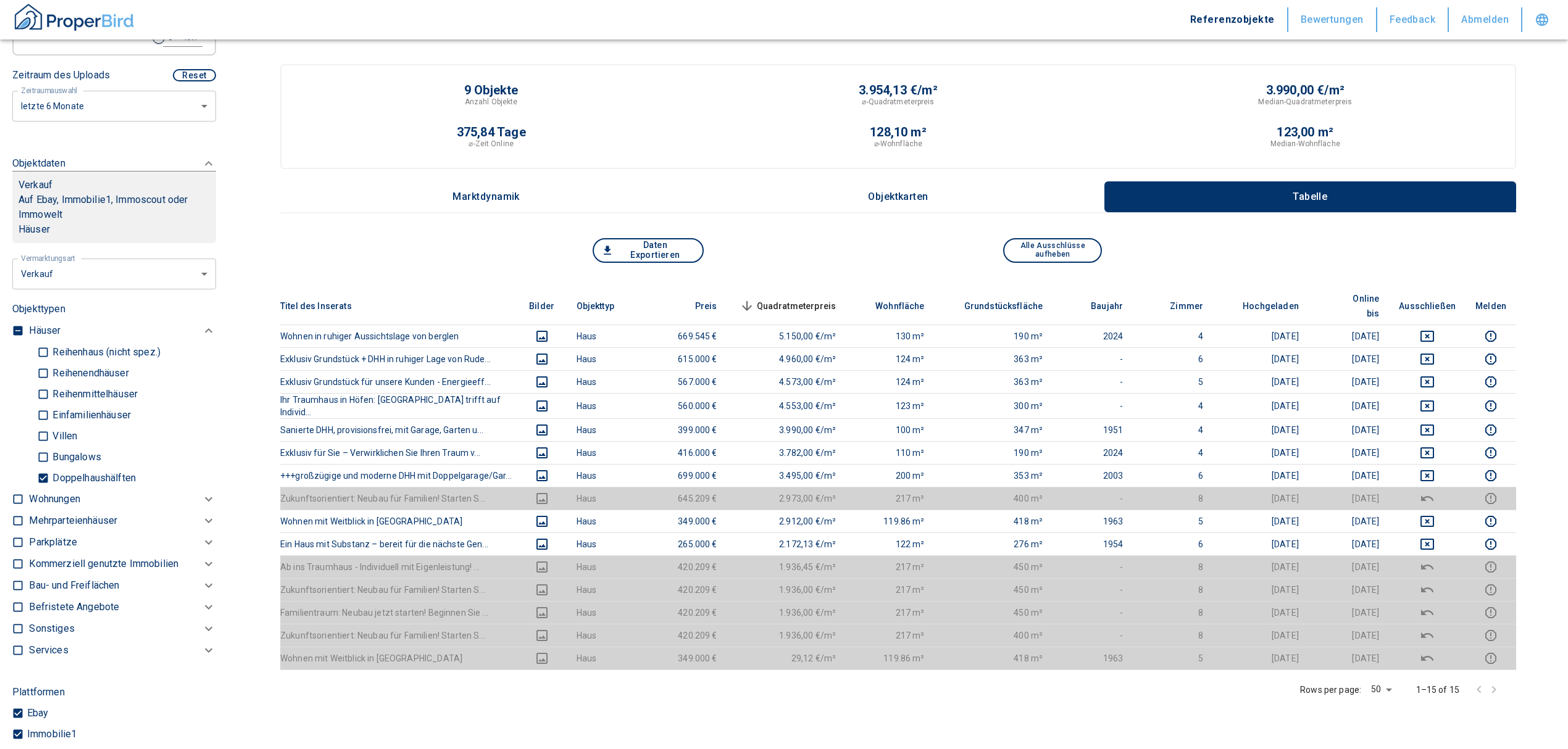
click at [38, 371] on input "Reihenendhäuser" at bounding box center [43, 373] width 12 height 22
checkbox input "true"
type input "2020"
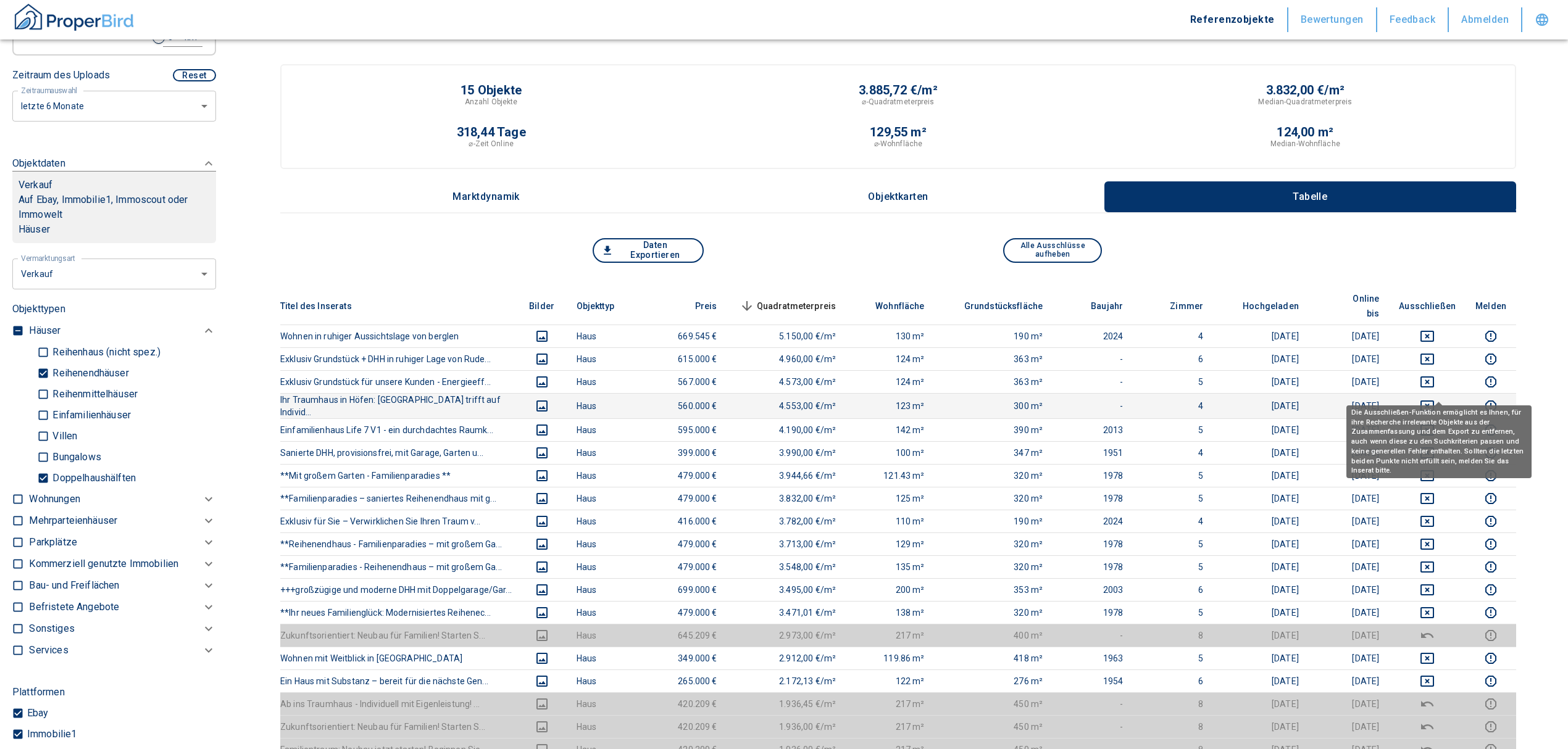
click at [1434, 401] on icon "deselect this listing" at bounding box center [1427, 406] width 13 height 11
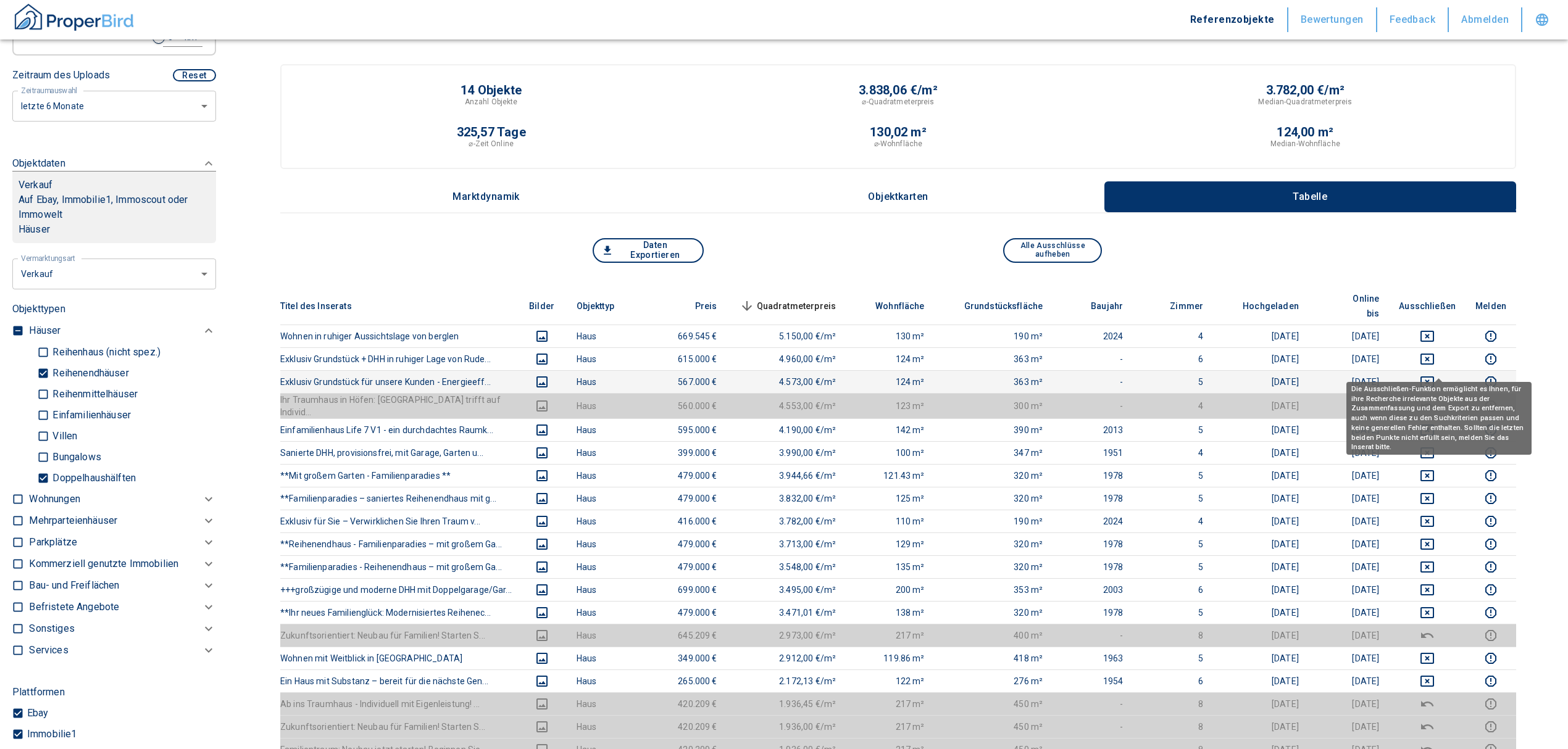
click at [1435, 375] on icon "deselect this listing" at bounding box center [1427, 382] width 15 height 15
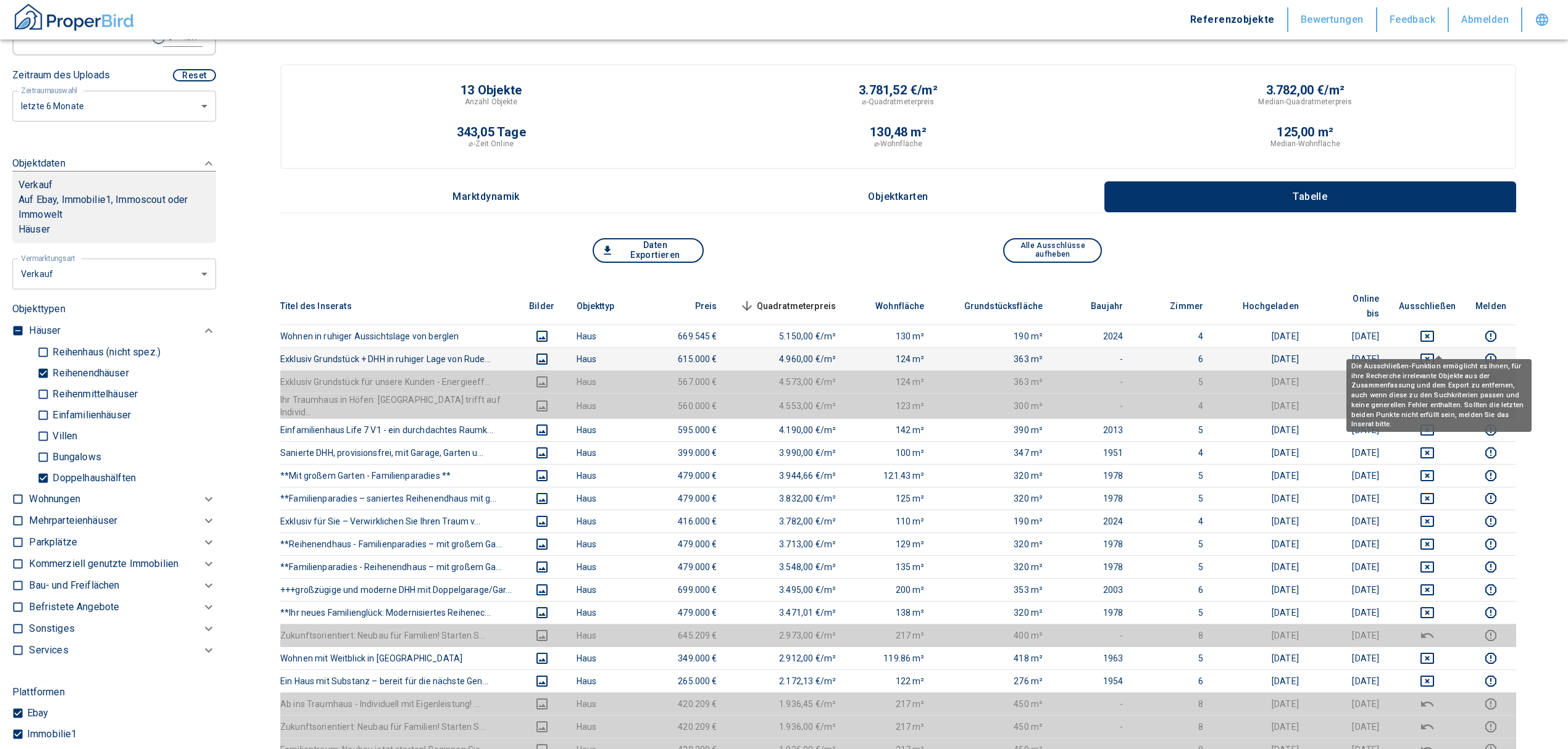
click at [1435, 352] on icon "deselect this listing" at bounding box center [1427, 359] width 15 height 15
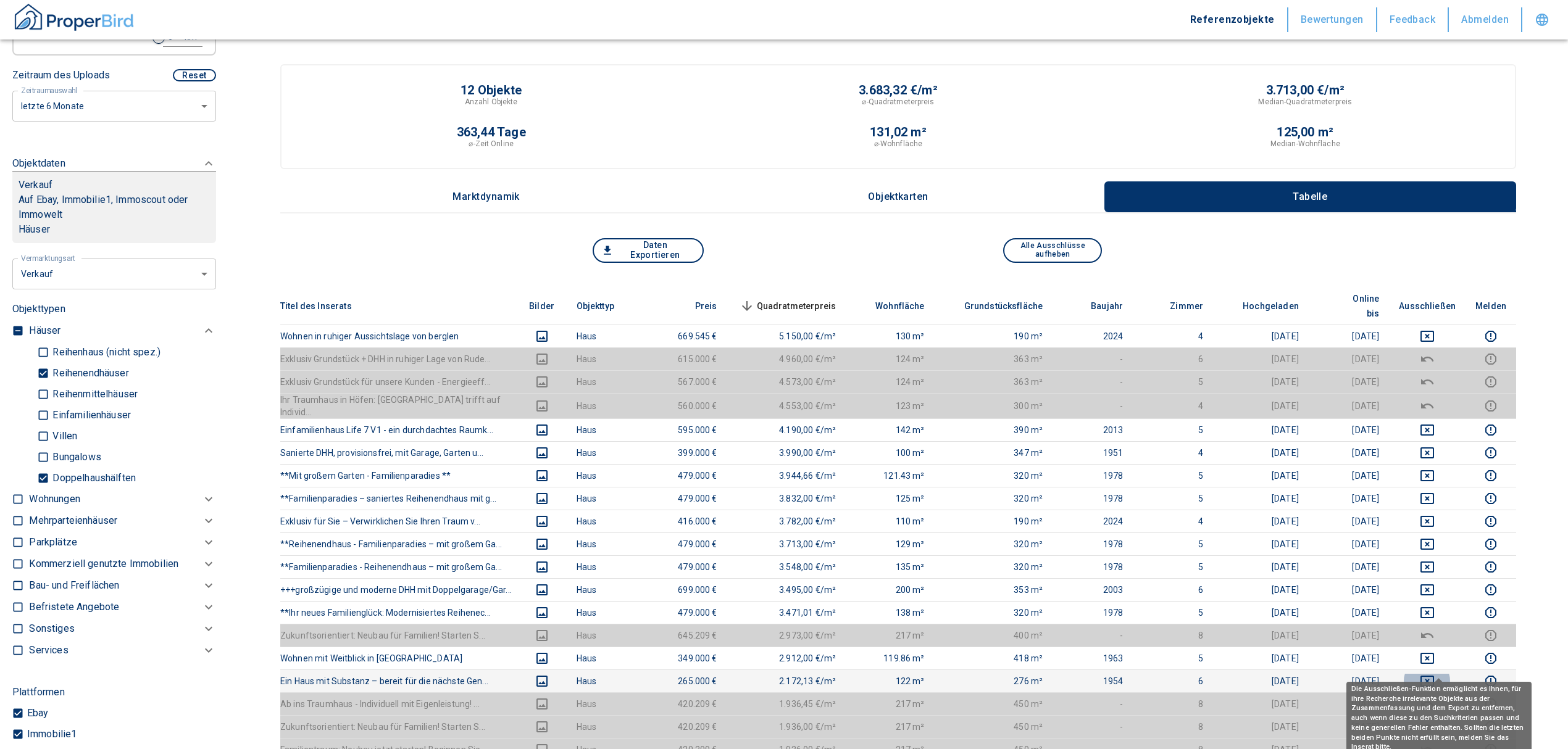
click at [1435, 674] on icon "deselect this listing" at bounding box center [1427, 681] width 15 height 15
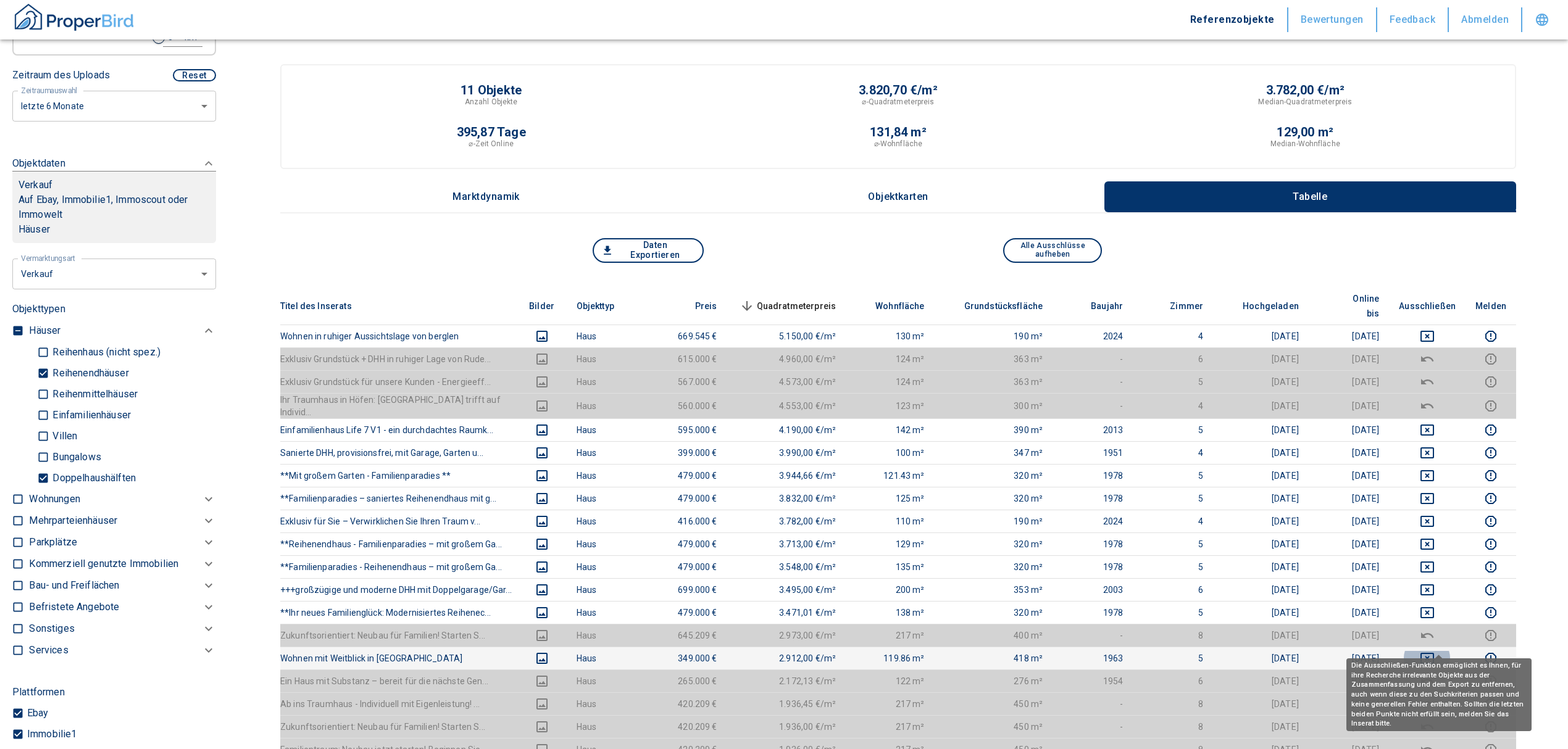
click at [1435, 651] on icon "deselect this listing" at bounding box center [1427, 659] width 15 height 15
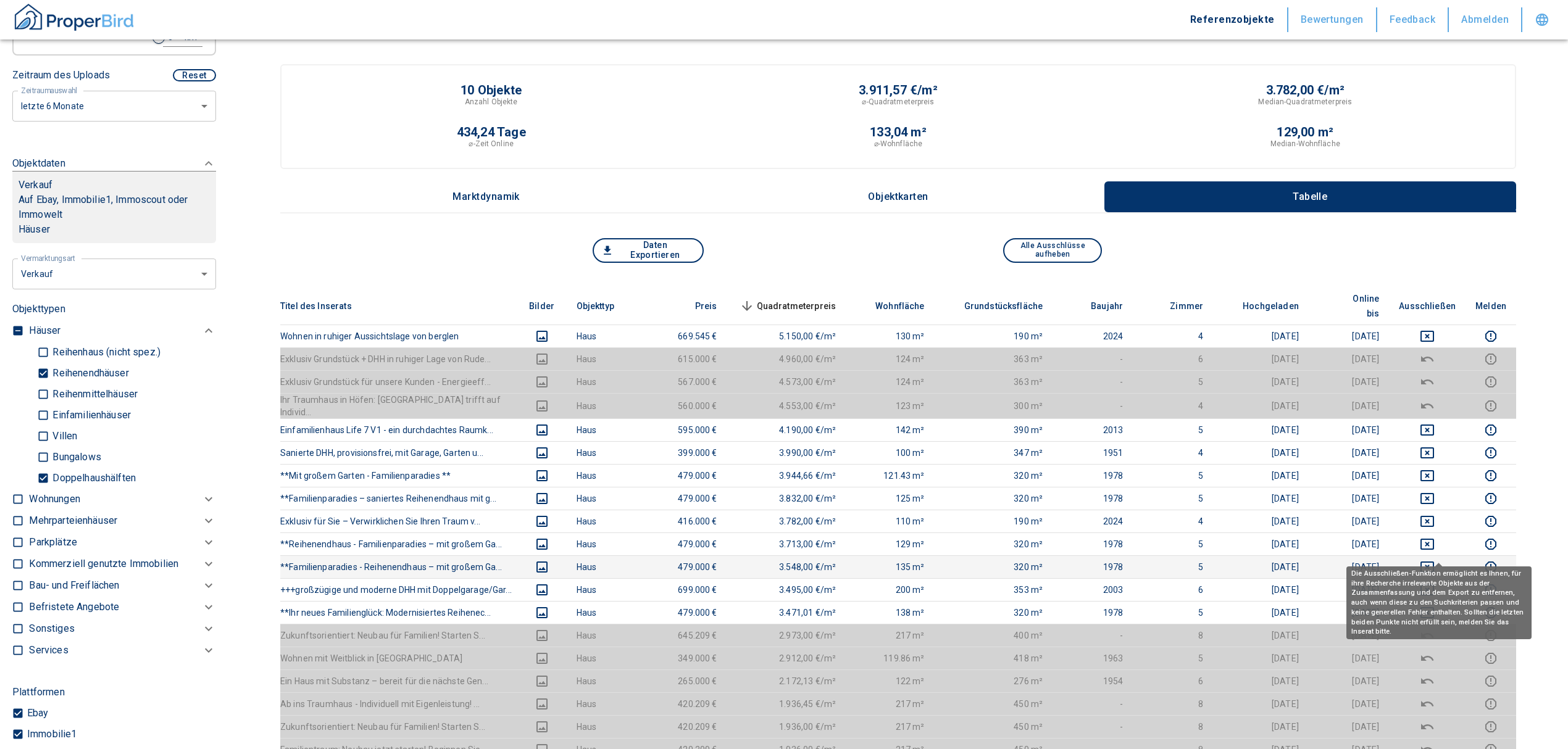
click at [1435, 559] on icon "deselect this listing" at bounding box center [1427, 567] width 15 height 15
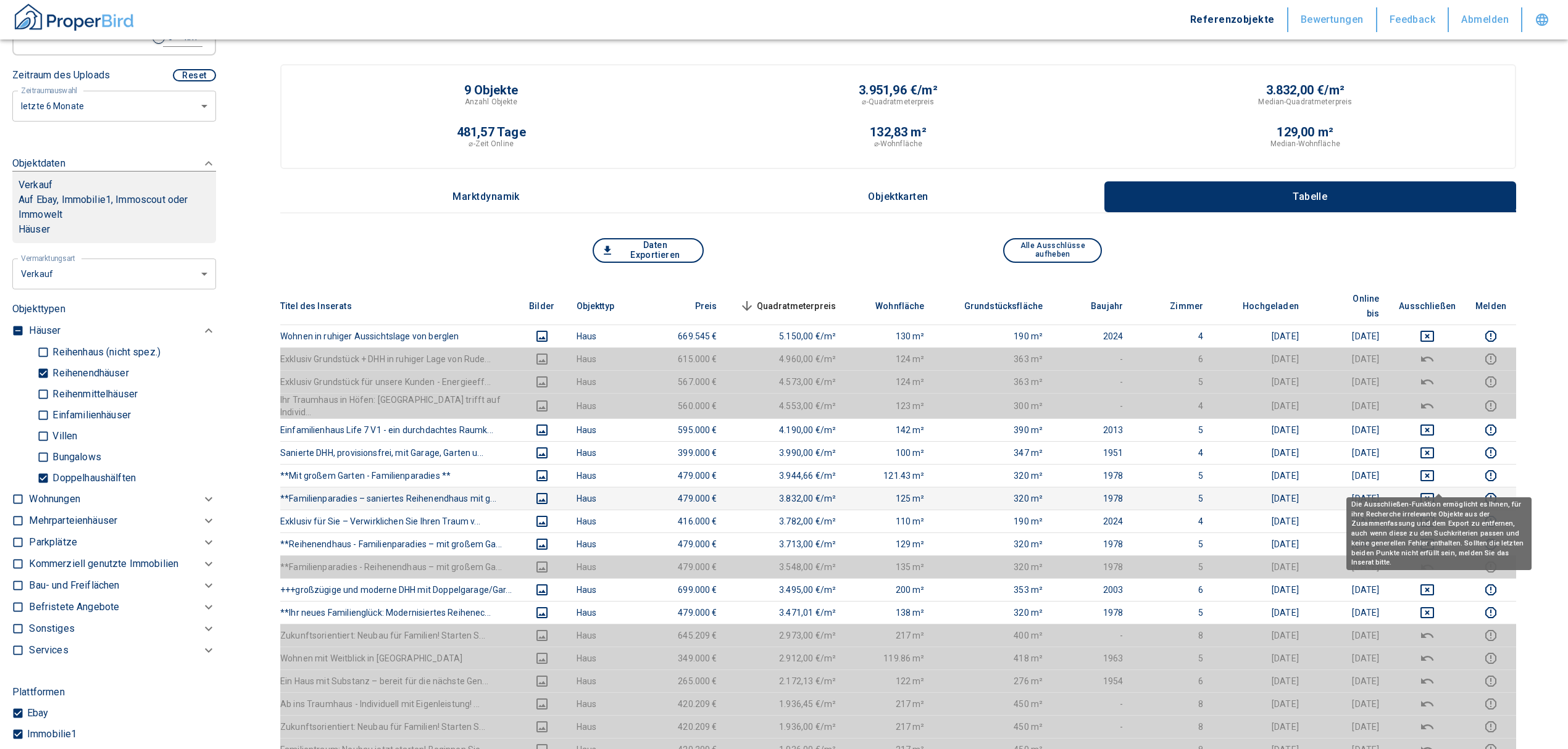
click at [1435, 492] on icon "deselect this listing" at bounding box center [1427, 499] width 15 height 15
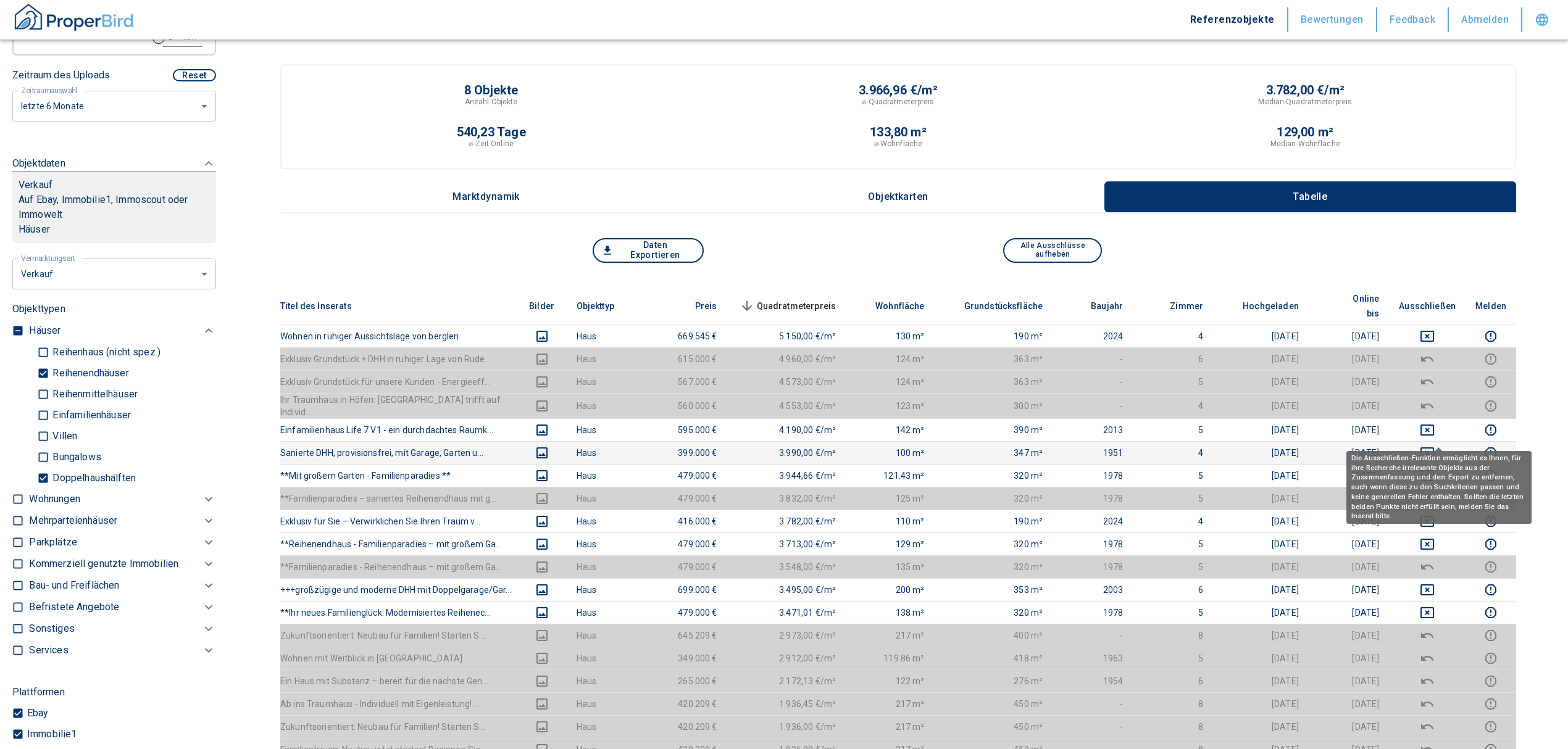
click at [1435, 445] on icon "deselect this listing" at bounding box center [1427, 453] width 15 height 15
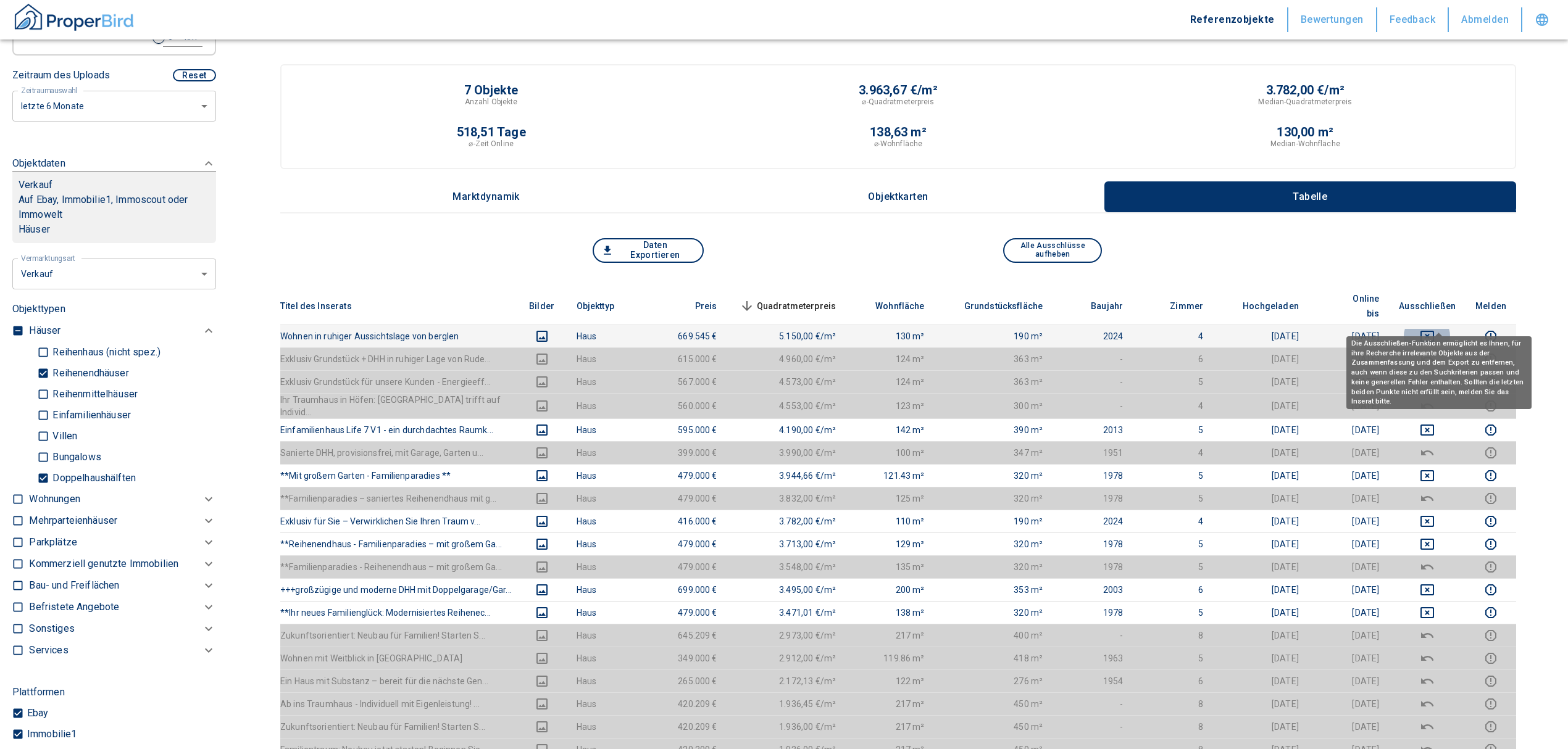
click at [1435, 329] on icon "deselect this listing" at bounding box center [1427, 336] width 15 height 15
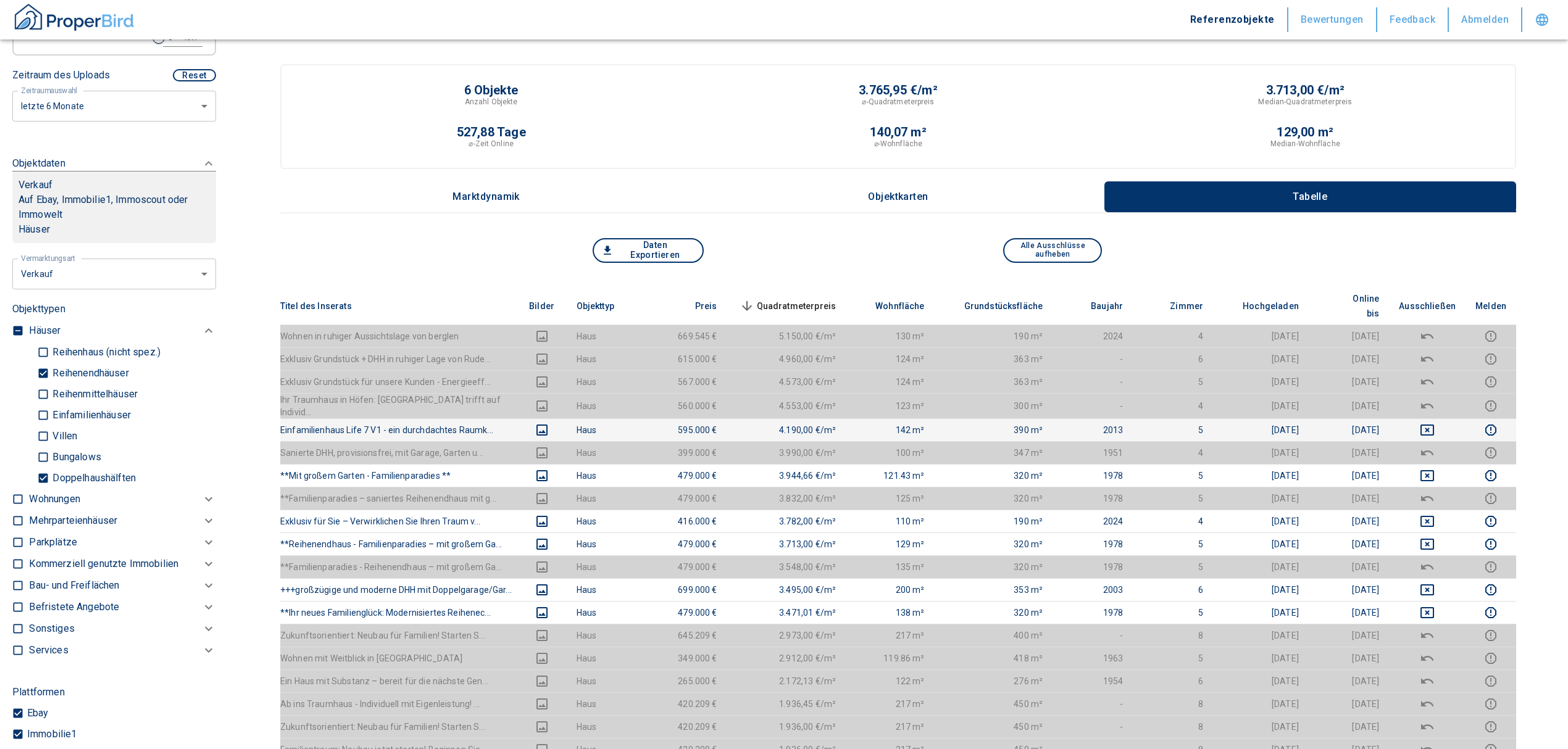
click at [539, 425] on icon "images" at bounding box center [541, 430] width 11 height 11
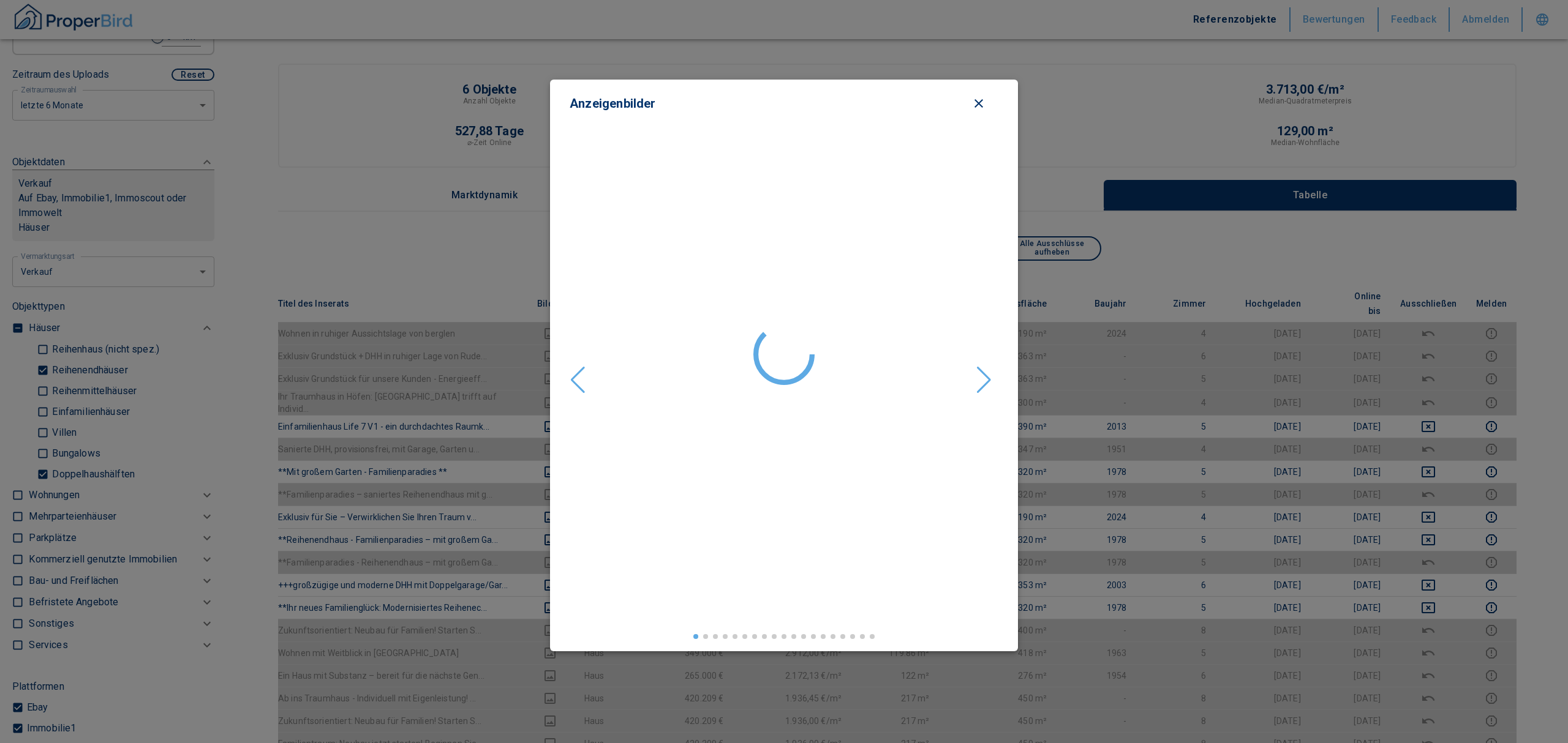
click at [966, 370] on img "2 / 21" at bounding box center [784, 391] width 429 height 431
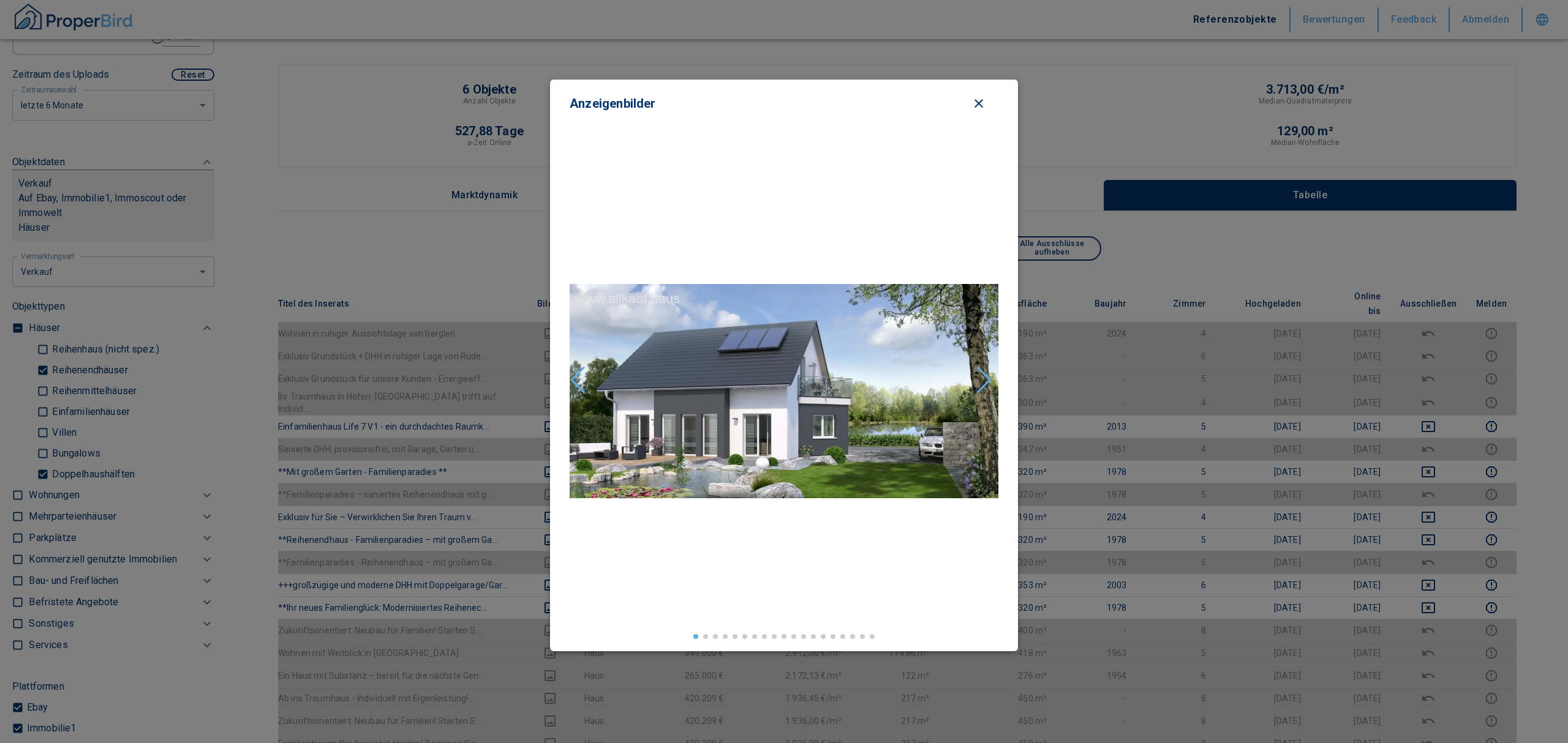
click at [977, 97] on icon "close modal" at bounding box center [979, 103] width 15 height 15
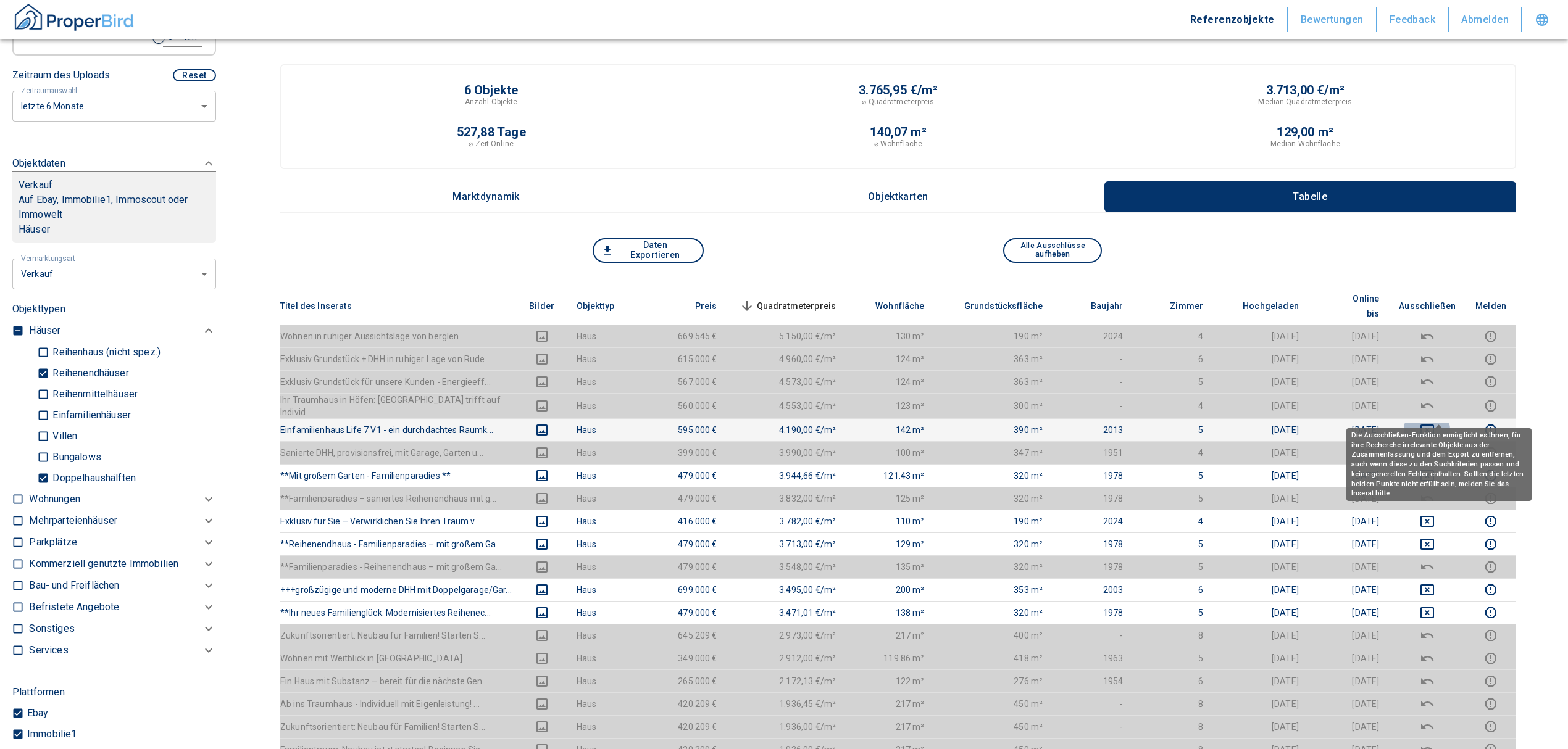
click at [1435, 423] on icon "deselect this listing" at bounding box center [1427, 430] width 15 height 15
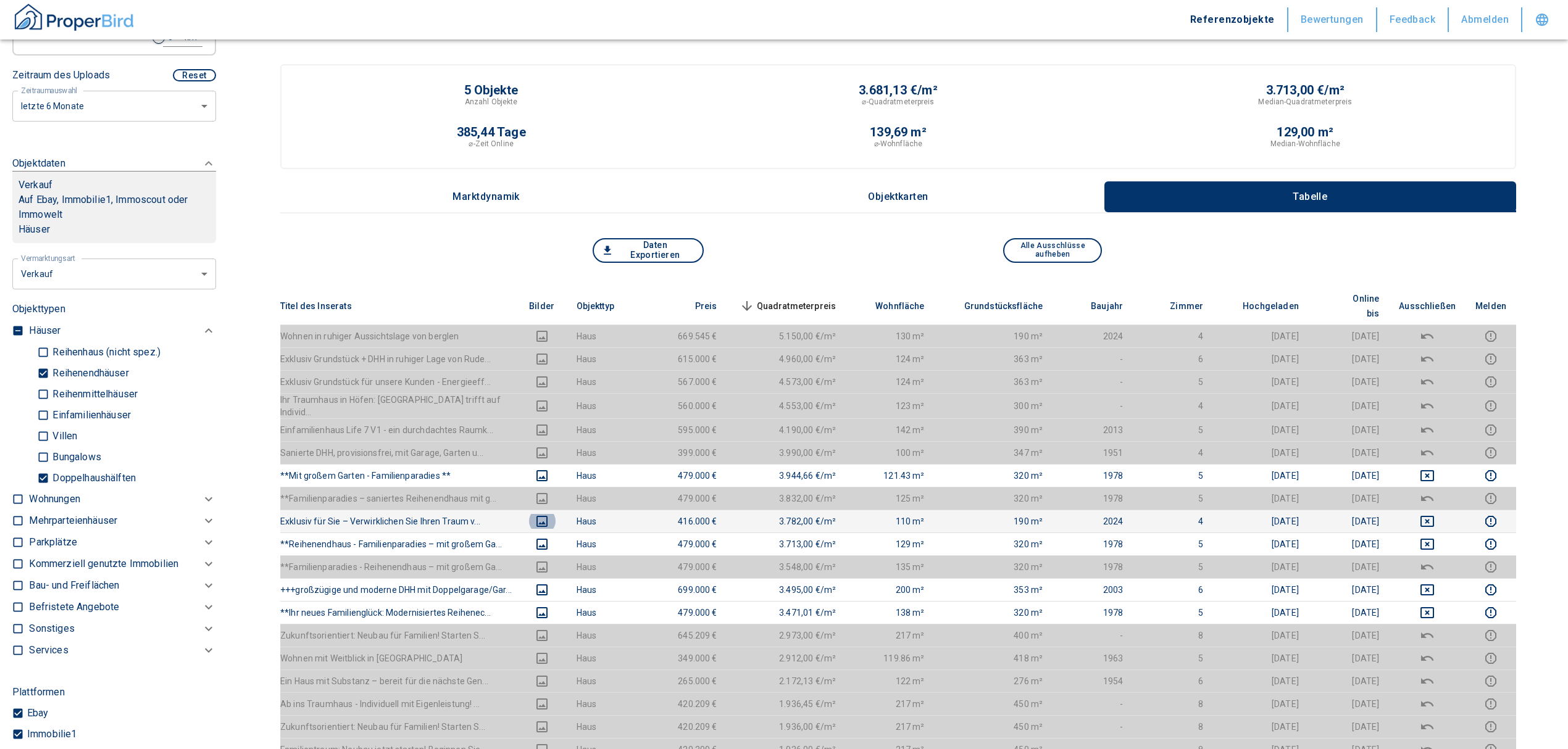
click at [542, 514] on icon "images" at bounding box center [542, 521] width 15 height 15
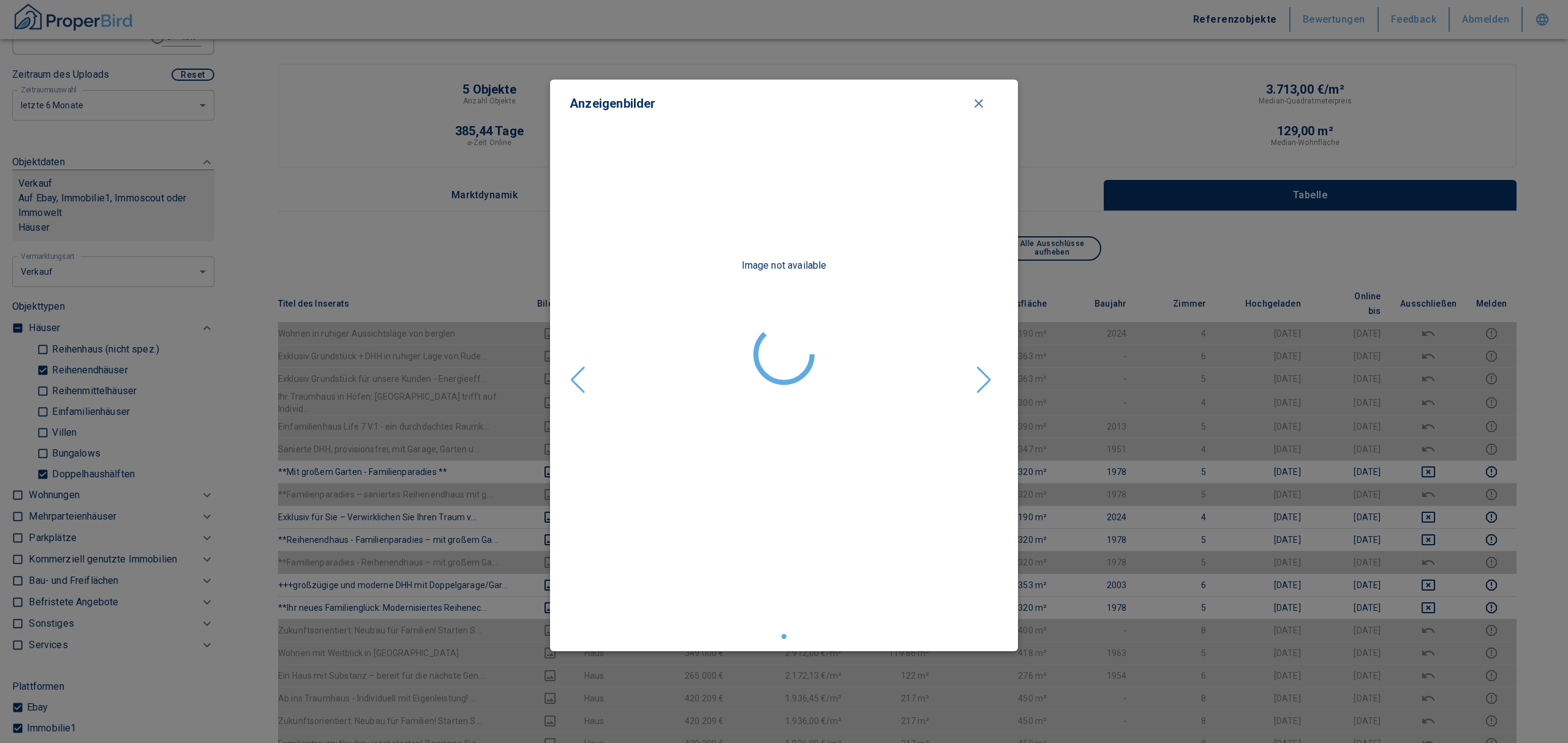
click at [977, 99] on icon "close modal" at bounding box center [979, 103] width 15 height 15
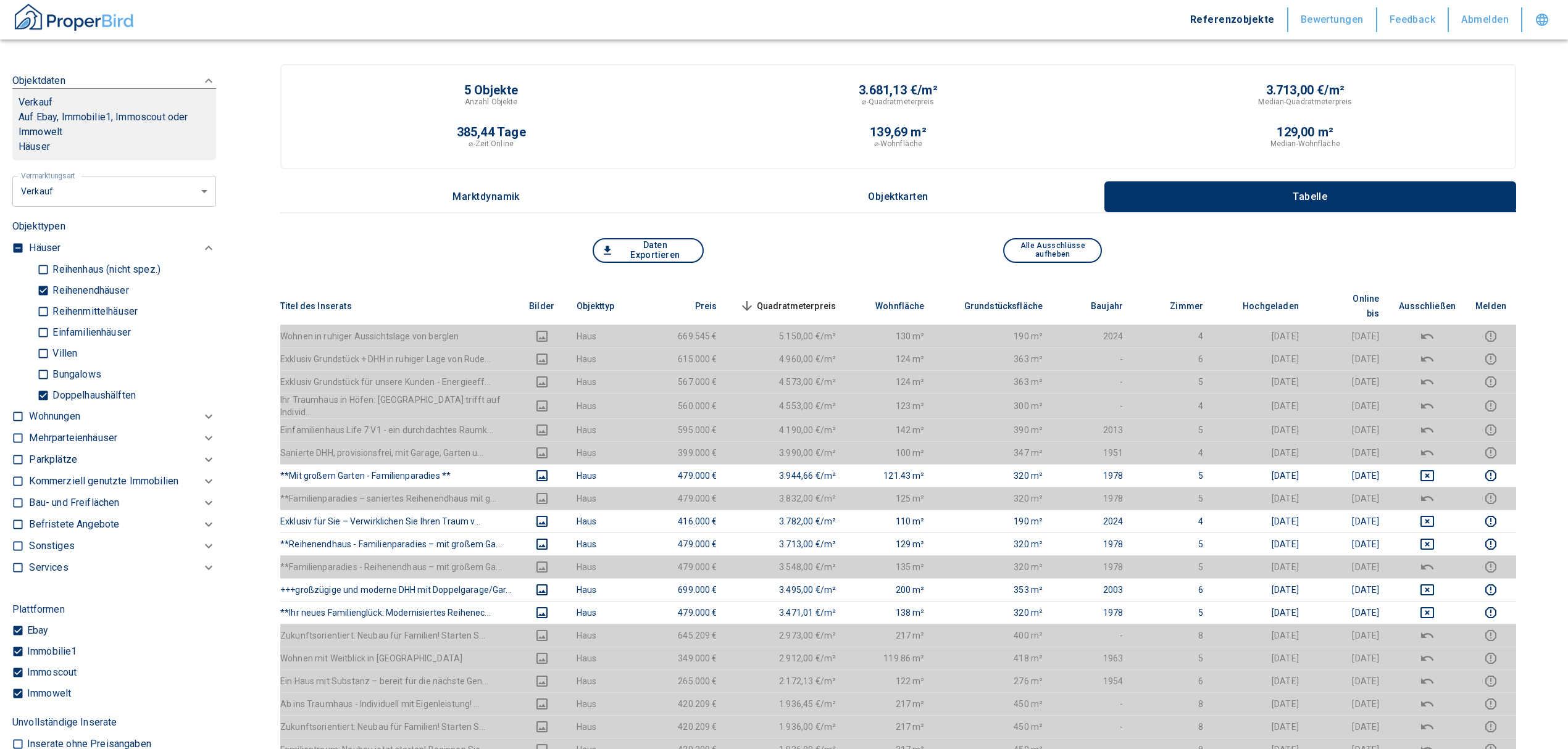
click at [663, 255] on button "Daten Exportieren" at bounding box center [648, 251] width 111 height 25
click at [1118, 102] on div "Median-Quadratmeterpreis" at bounding box center [1305, 101] width 406 height 11
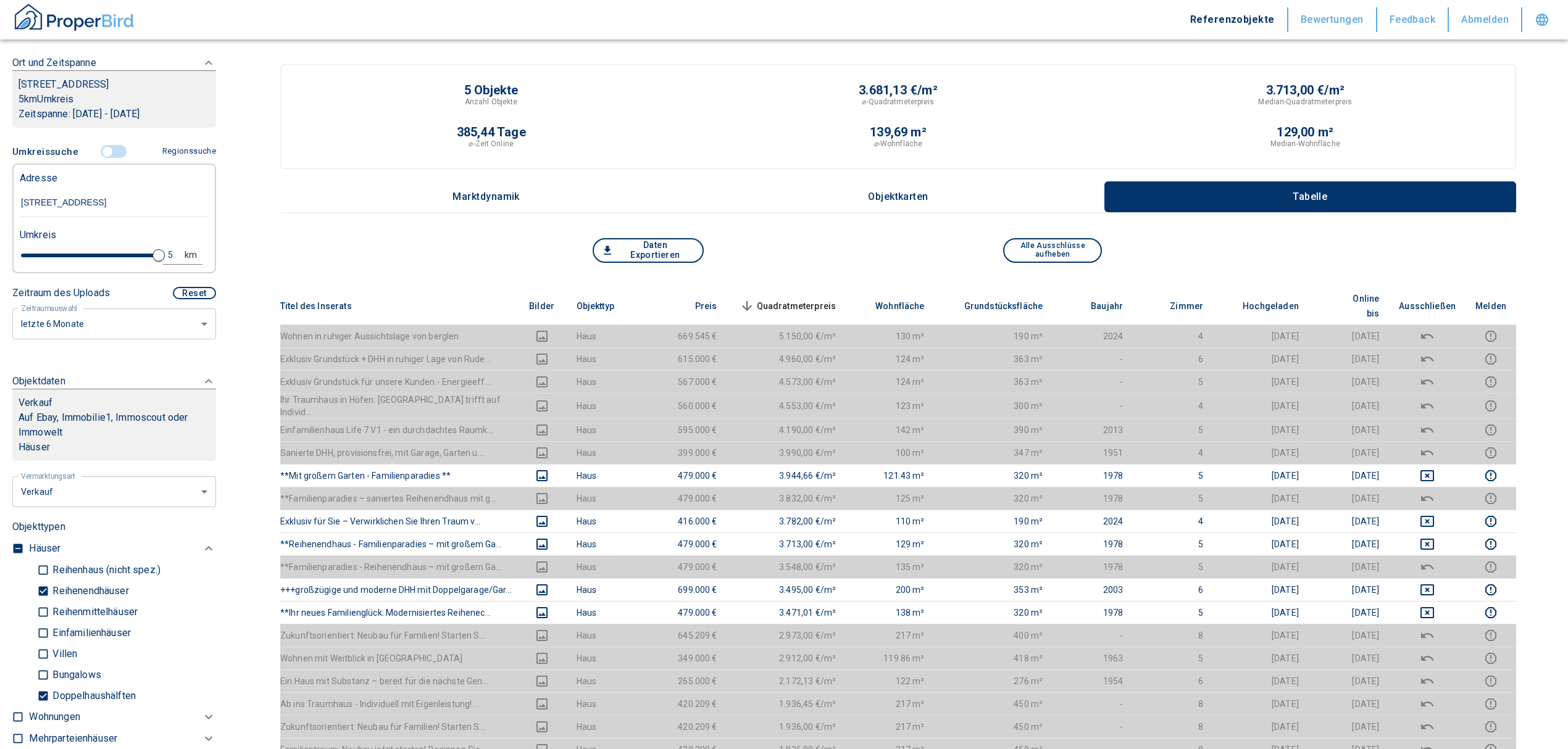
scroll to position [164, 0]
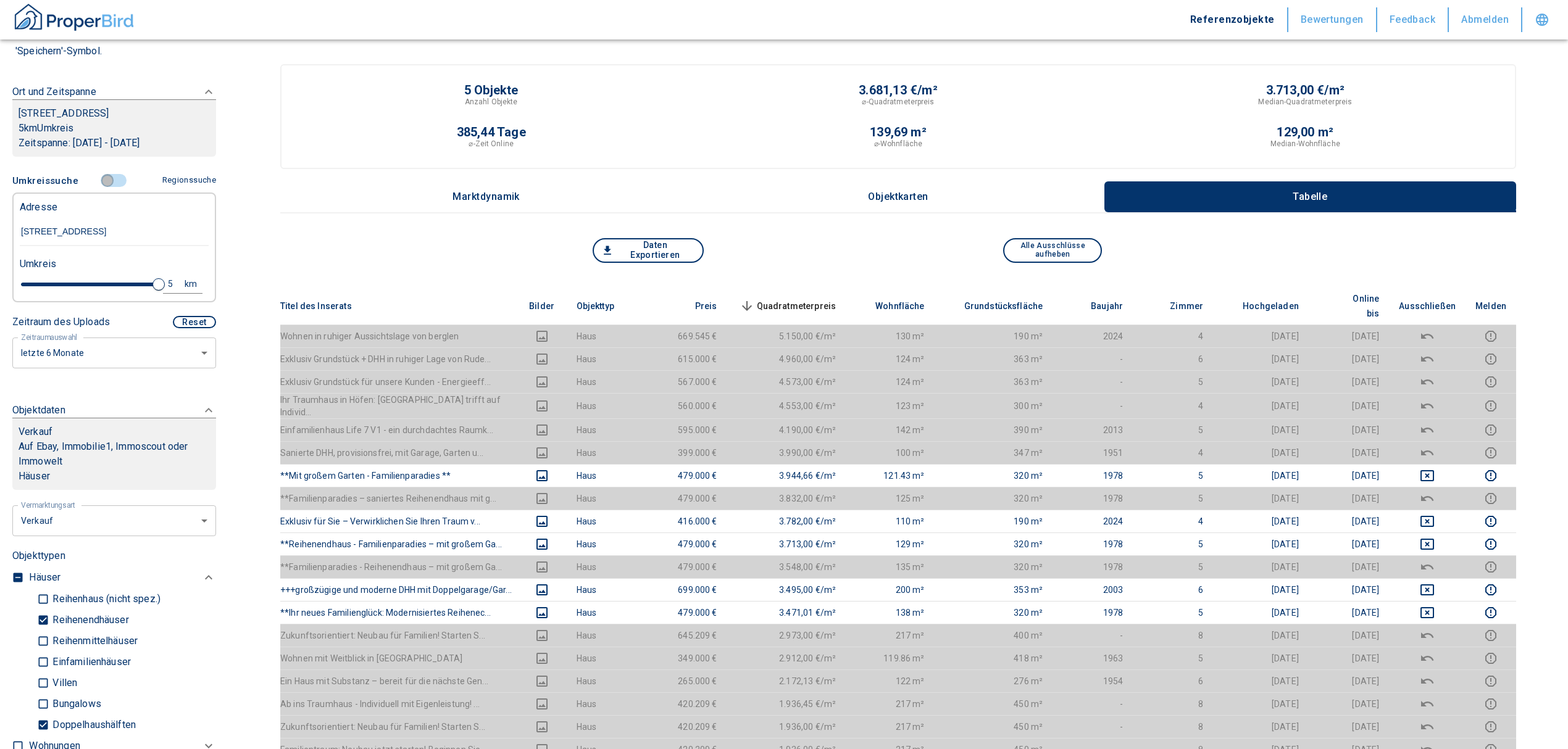
click at [102, 185] on input "controlled" at bounding box center [107, 180] width 37 height 13
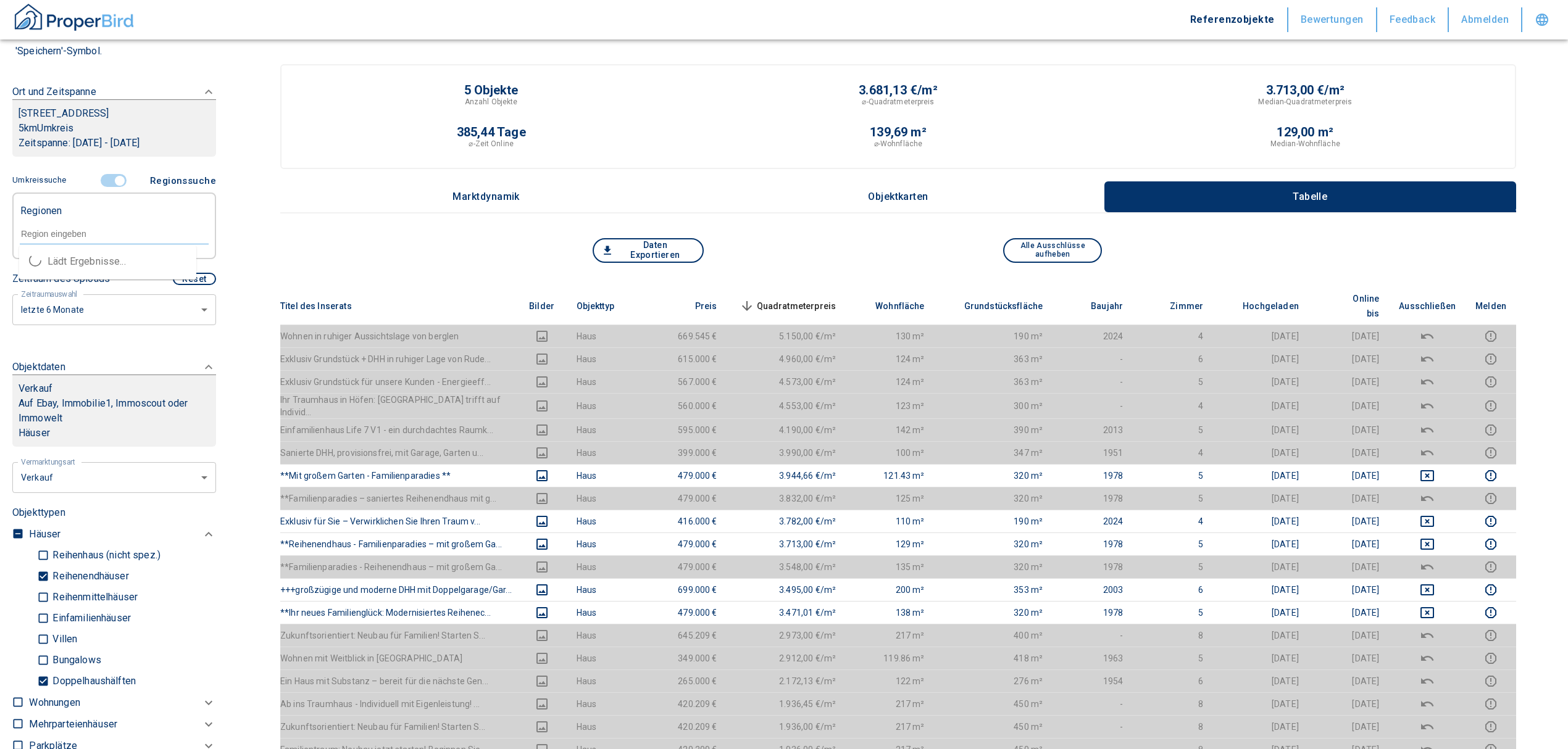
click at [57, 234] on input "text" at bounding box center [114, 233] width 189 height 11
click at [75, 257] on li "71573 Allmersbach im Tal" at bounding box center [108, 262] width 177 height 22
type input "71573"
type input "2020"
type input "71573 Allmersbach im Tal"
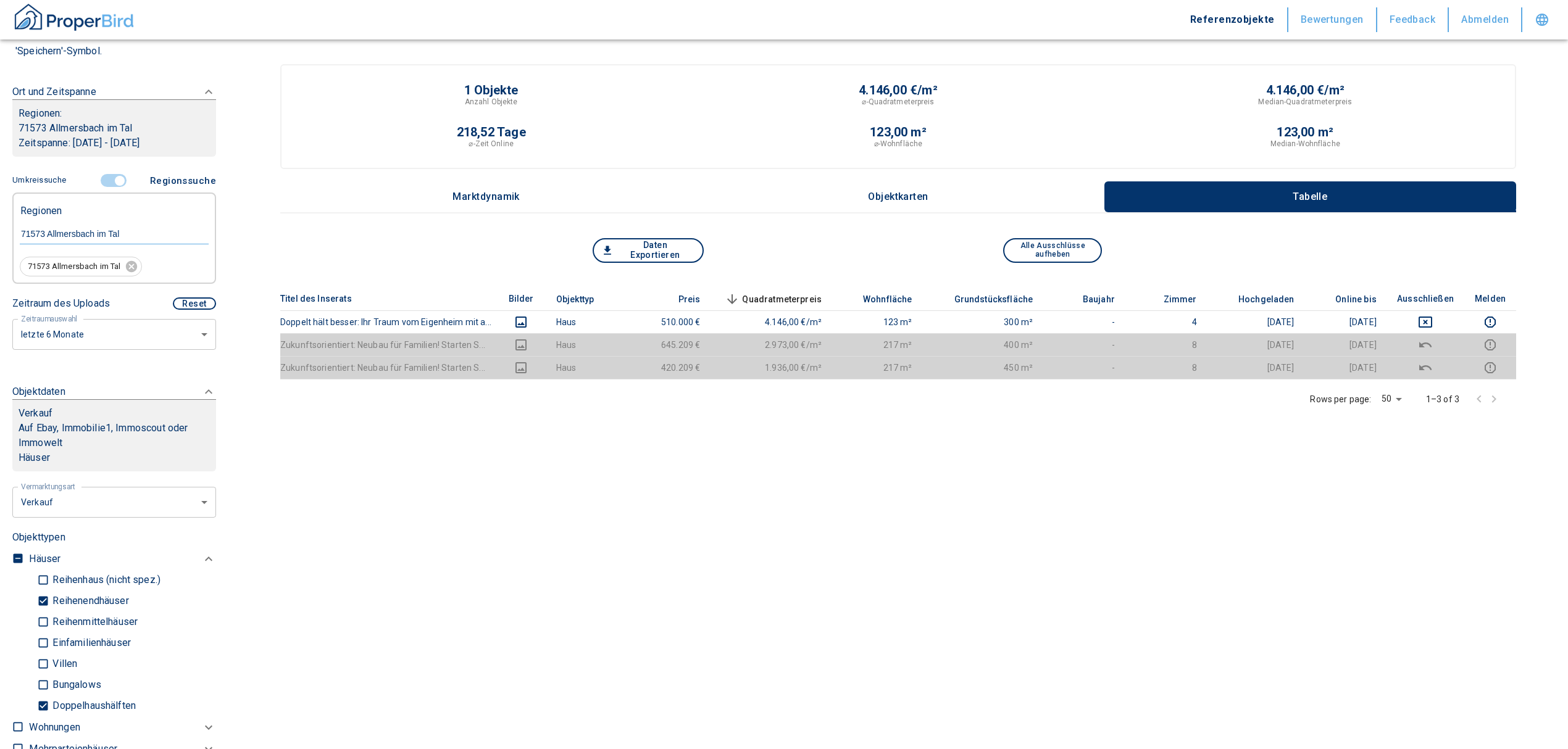
drag, startPoint x: 317, startPoint y: 343, endPoint x: 317, endPoint y: 336, distance: 7.0
click at [317, 343] on th "Zukunftsorientiert: Neubau für Familien! Starten S..." at bounding box center [388, 345] width 215 height 23
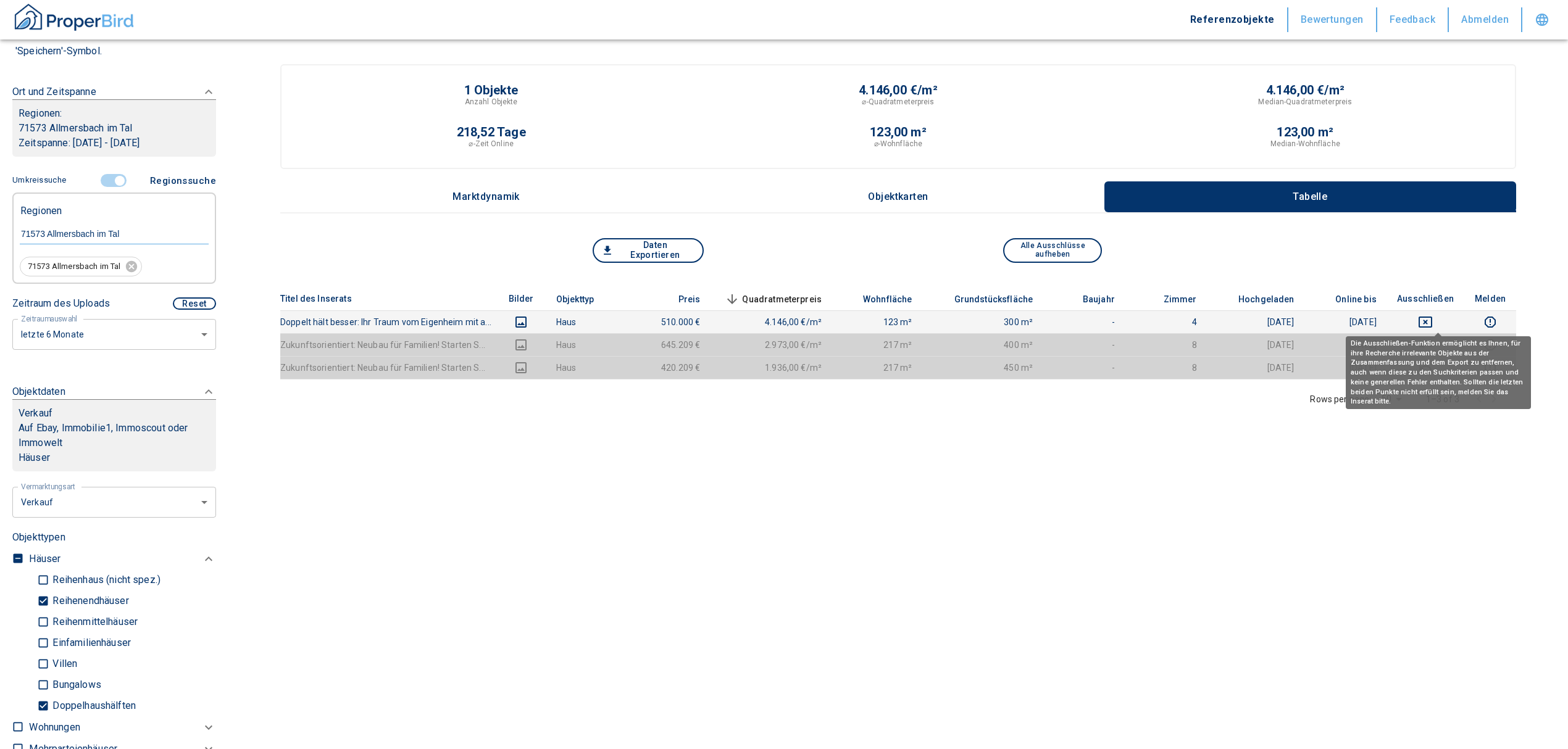
drag, startPoint x: 1437, startPoint y: 314, endPoint x: 1285, endPoint y: 314, distance: 152.0
click at [1433, 314] on icon "deselect this listing" at bounding box center [1426, 322] width 15 height 15
